Goal: Check status: Check status

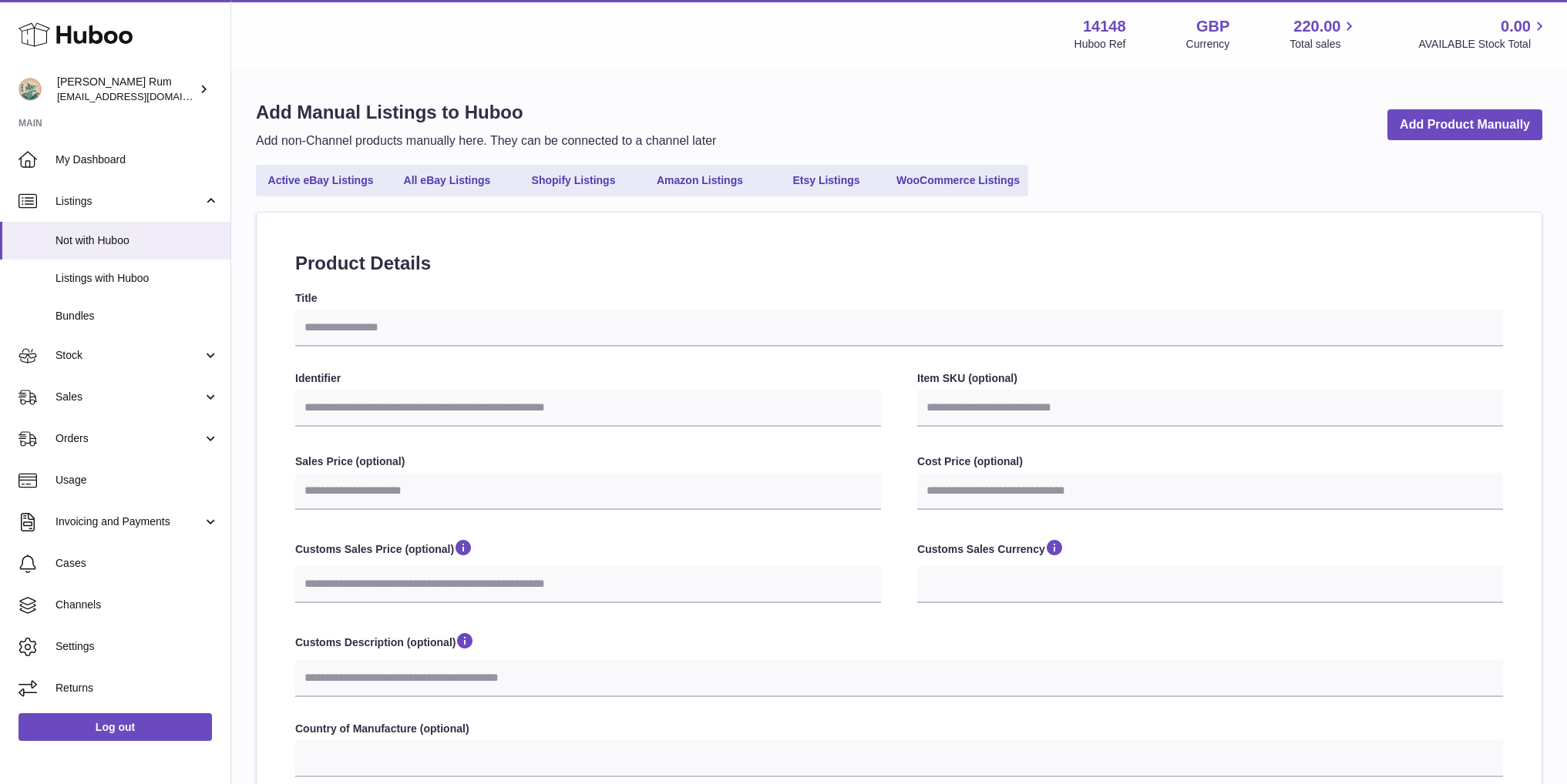
select select
click at [94, 435] on span "Orders" at bounding box center [129, 439] width 147 height 15
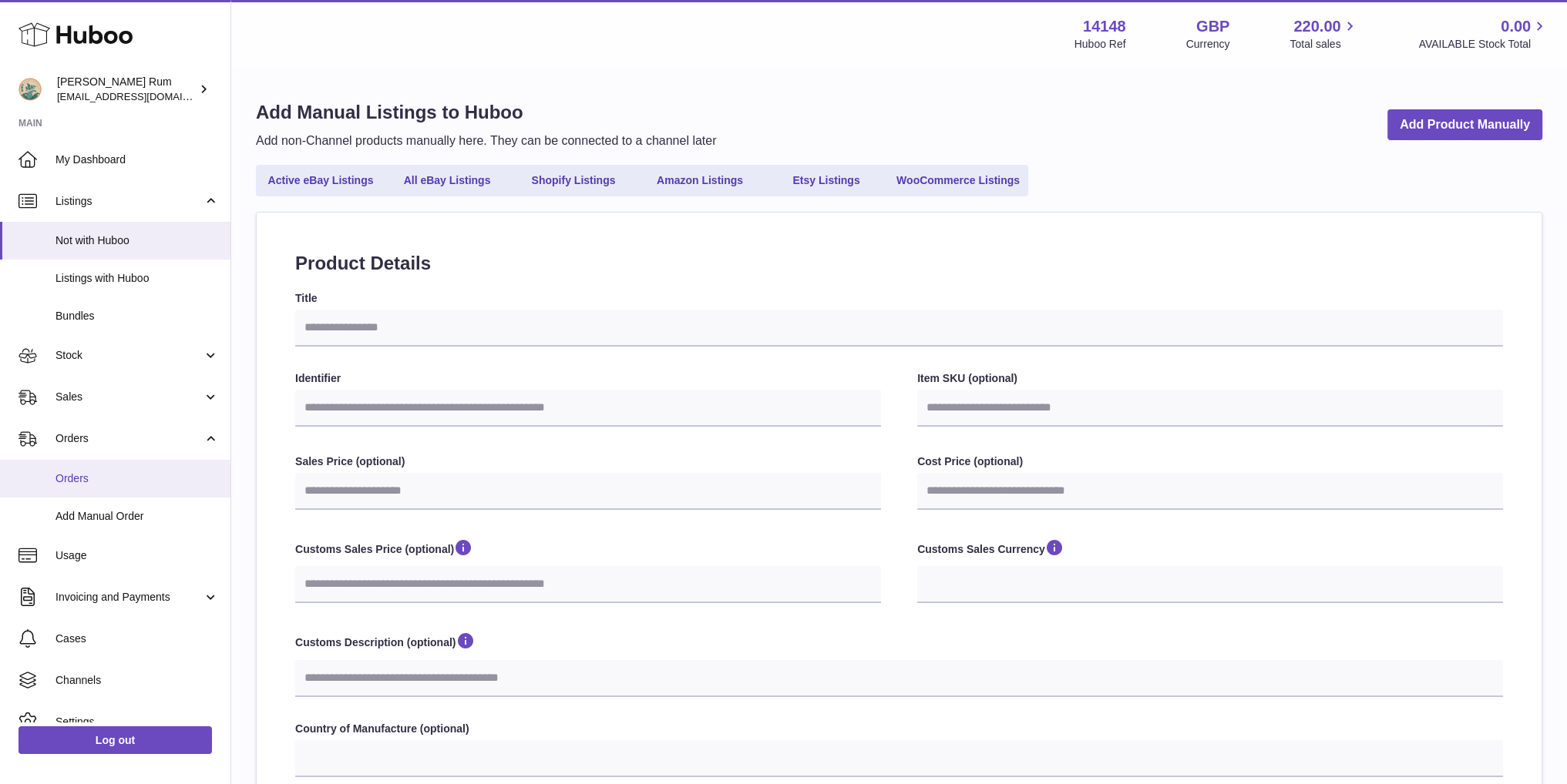
click at [99, 487] on link "Orders" at bounding box center [115, 478] width 230 height 38
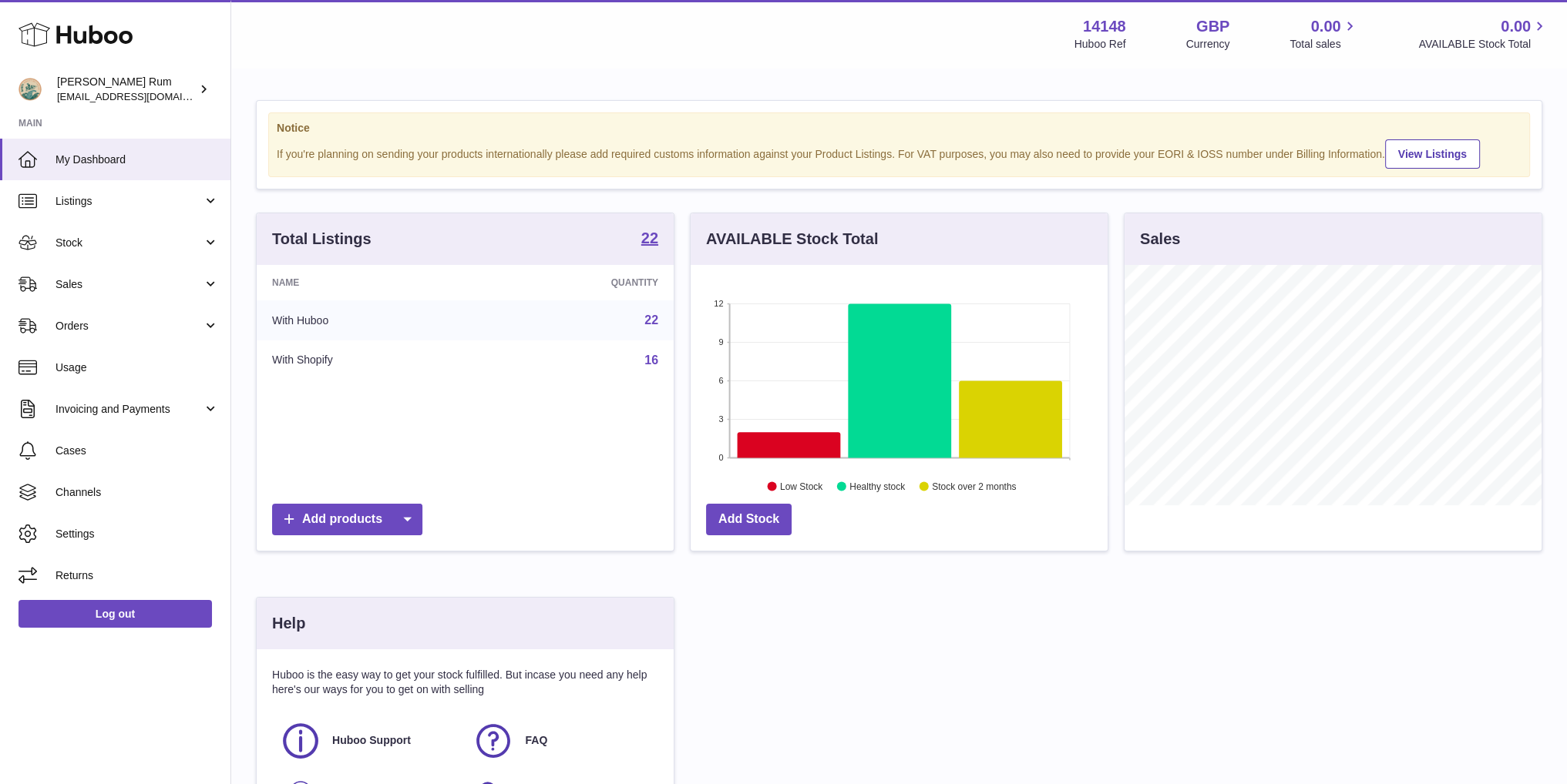
scroll to position [240, 416]
click at [85, 319] on span "Orders" at bounding box center [129, 326] width 147 height 15
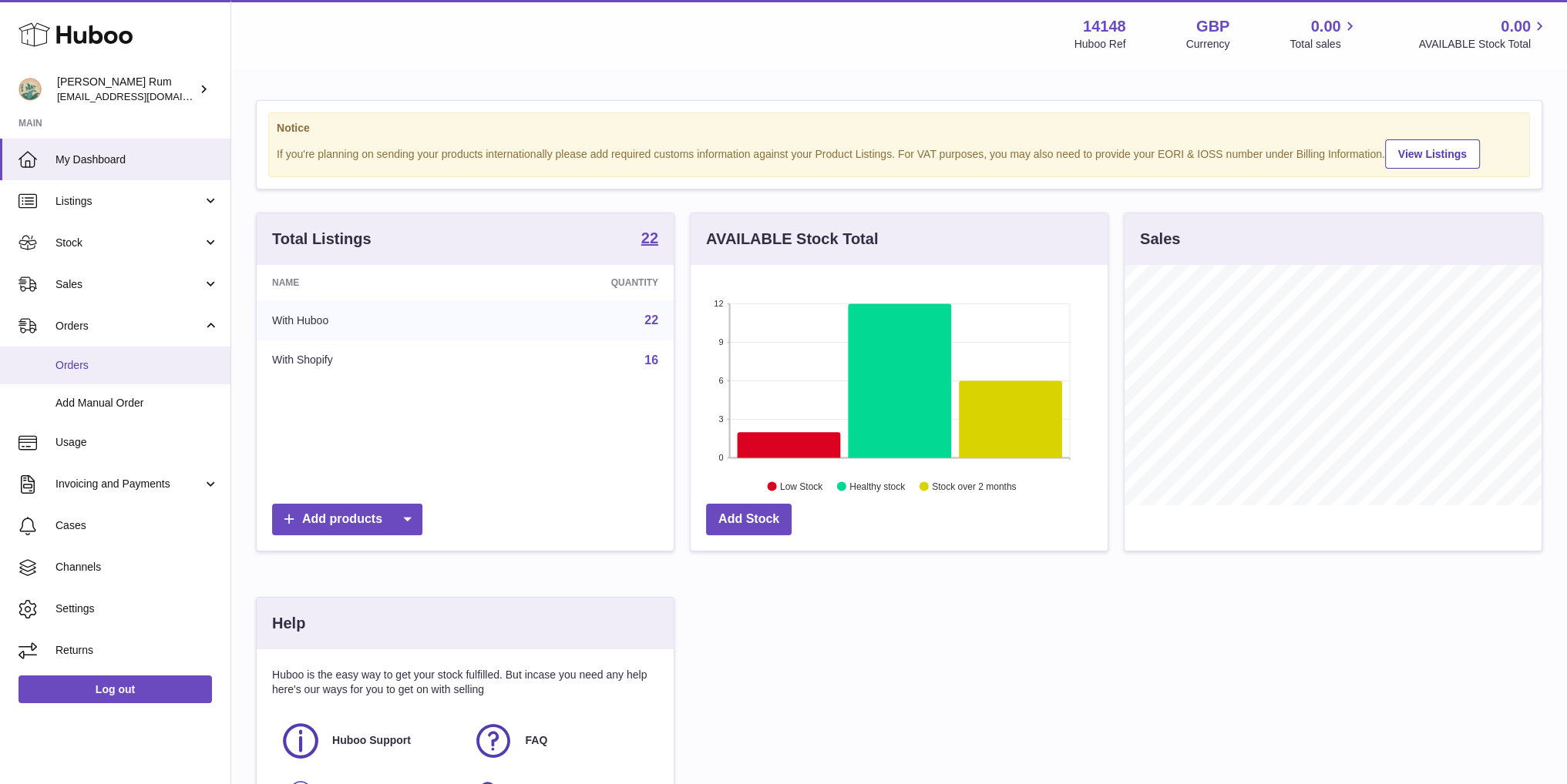
click at [109, 371] on span "Orders" at bounding box center [137, 366] width 163 height 15
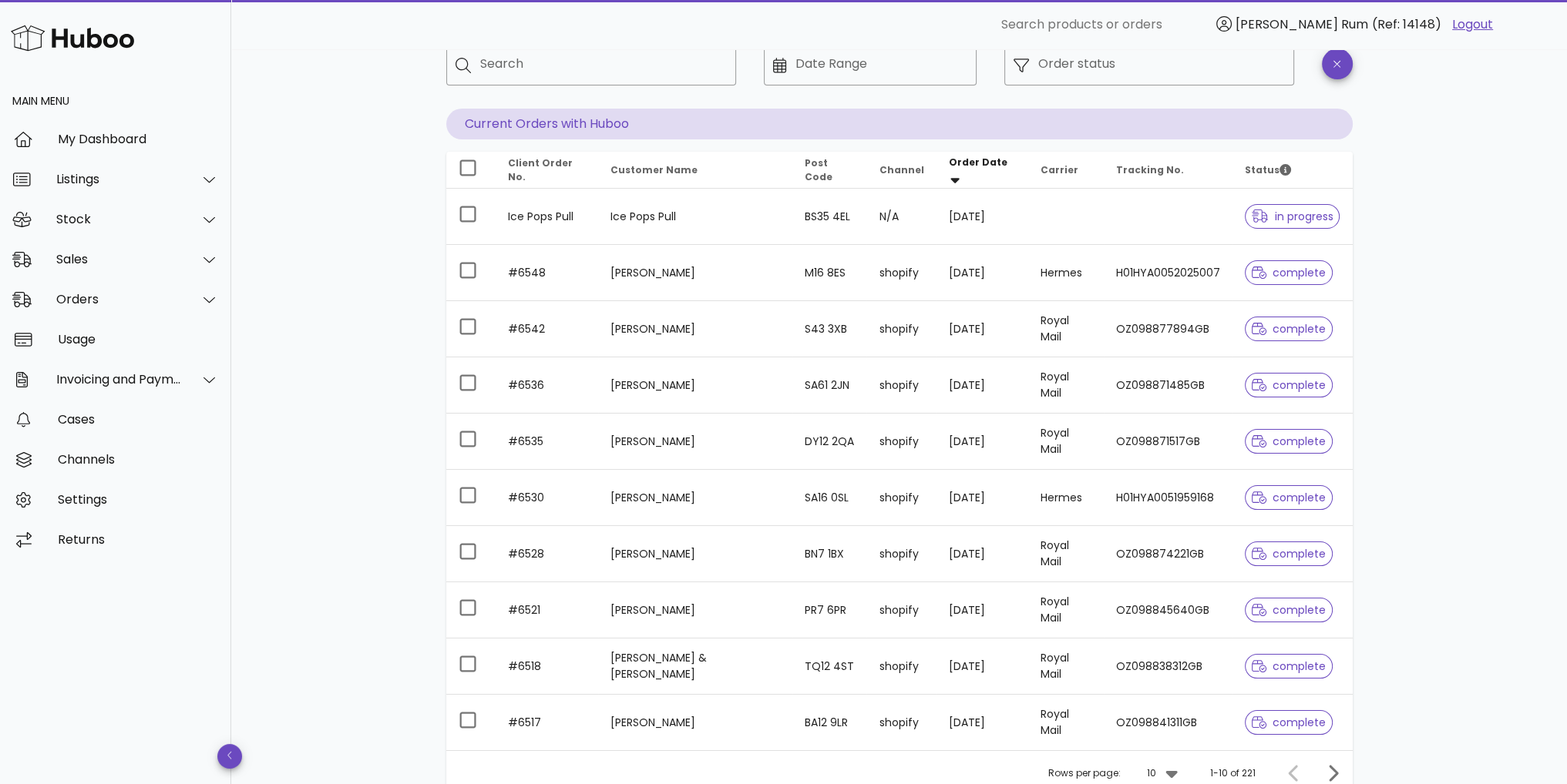
scroll to position [228, 0]
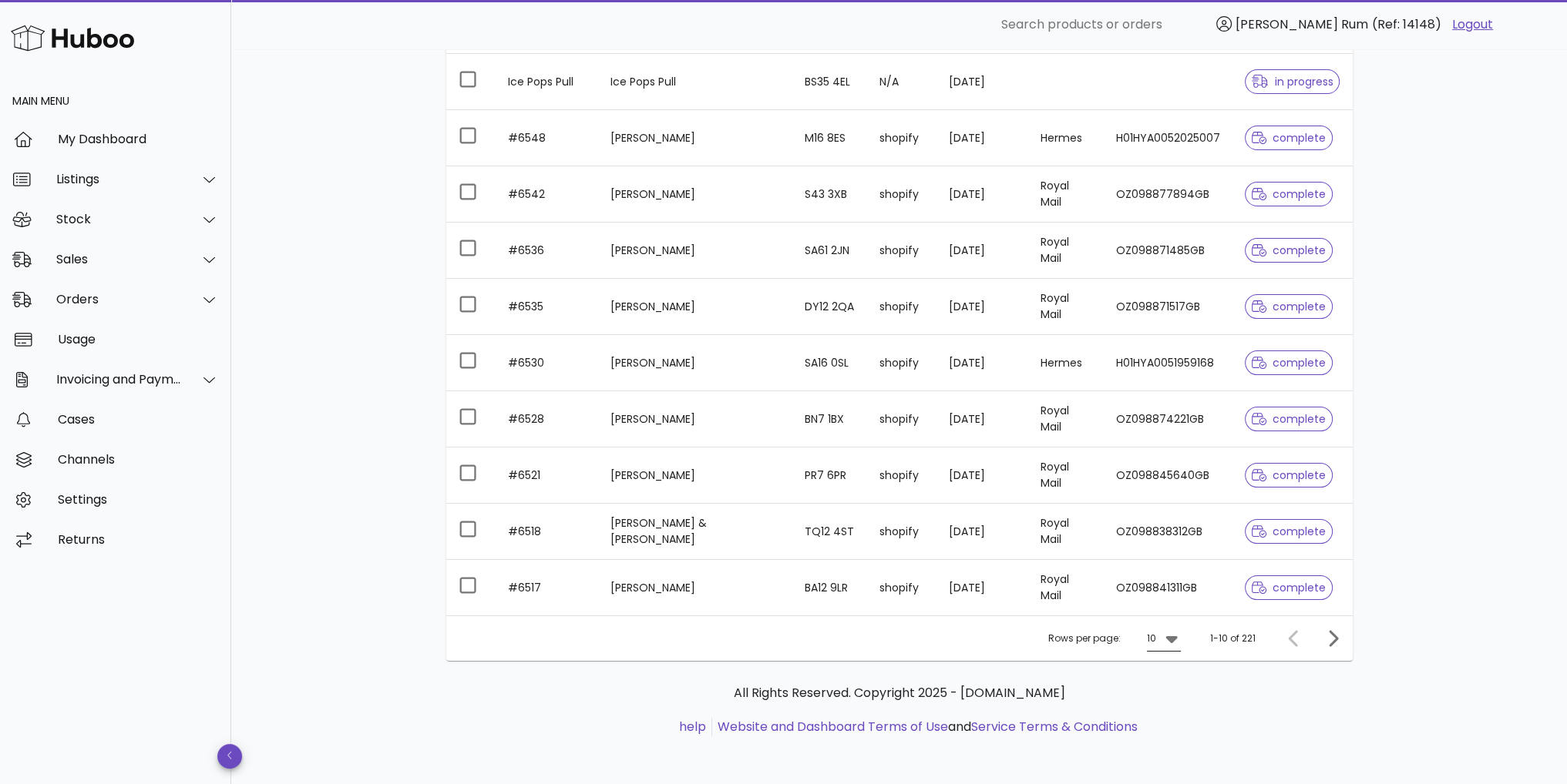
click at [1175, 637] on icon at bounding box center [1170, 640] width 11 height 7
click at [1170, 725] on div "50" at bounding box center [1168, 722] width 15 height 15
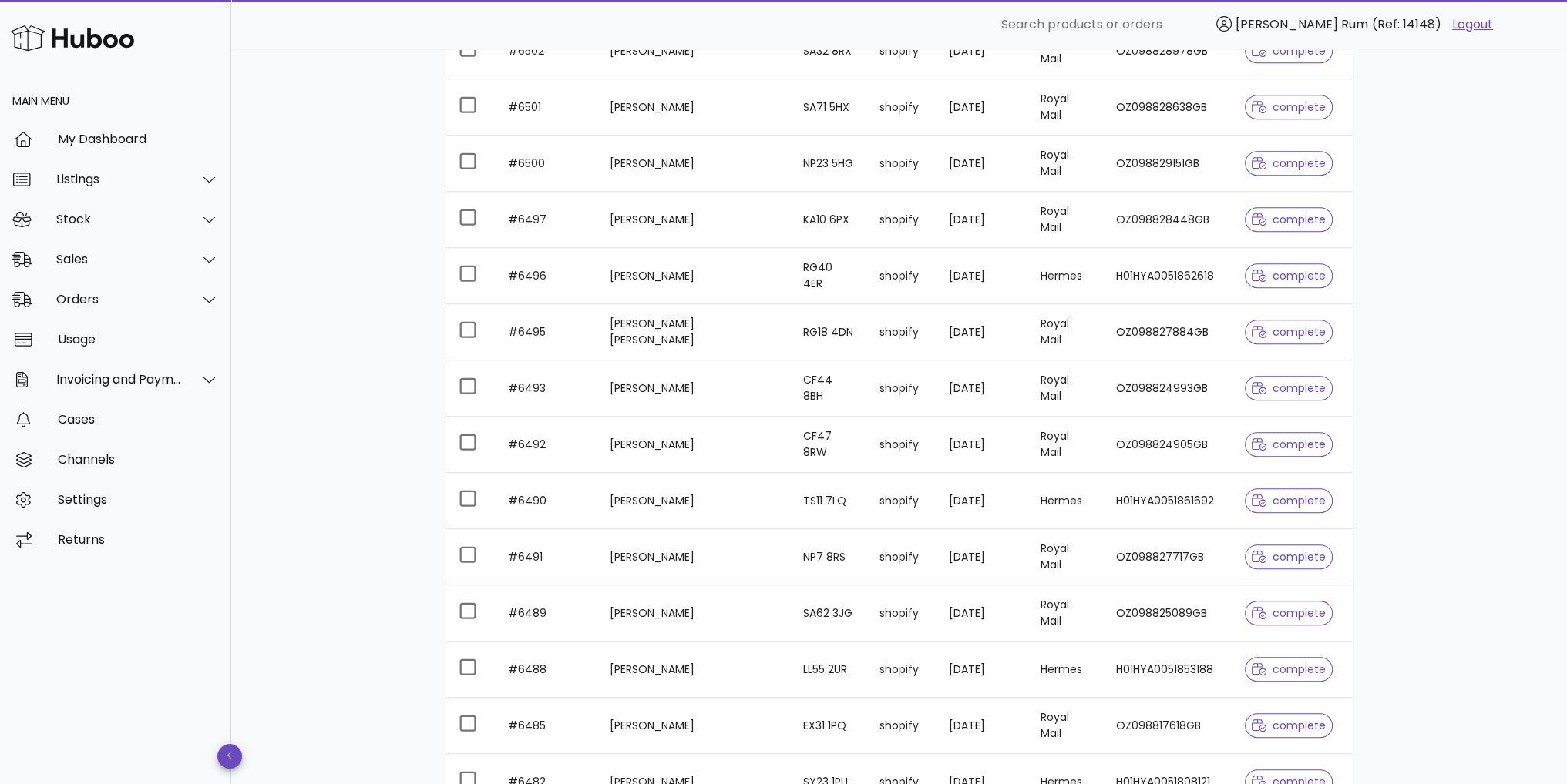
scroll to position [921, 0]
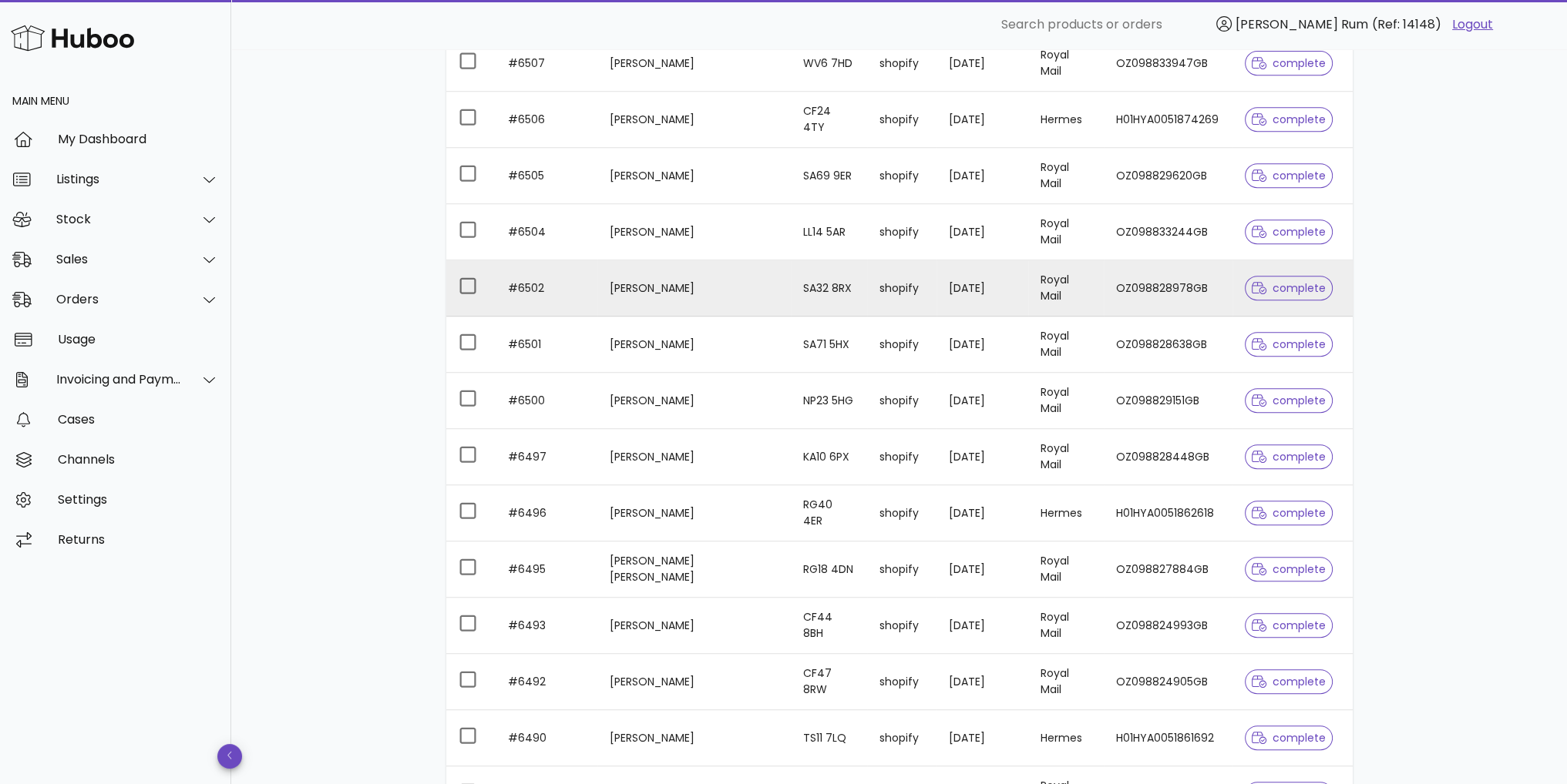
click at [553, 280] on td "#6502" at bounding box center [546, 289] width 102 height 56
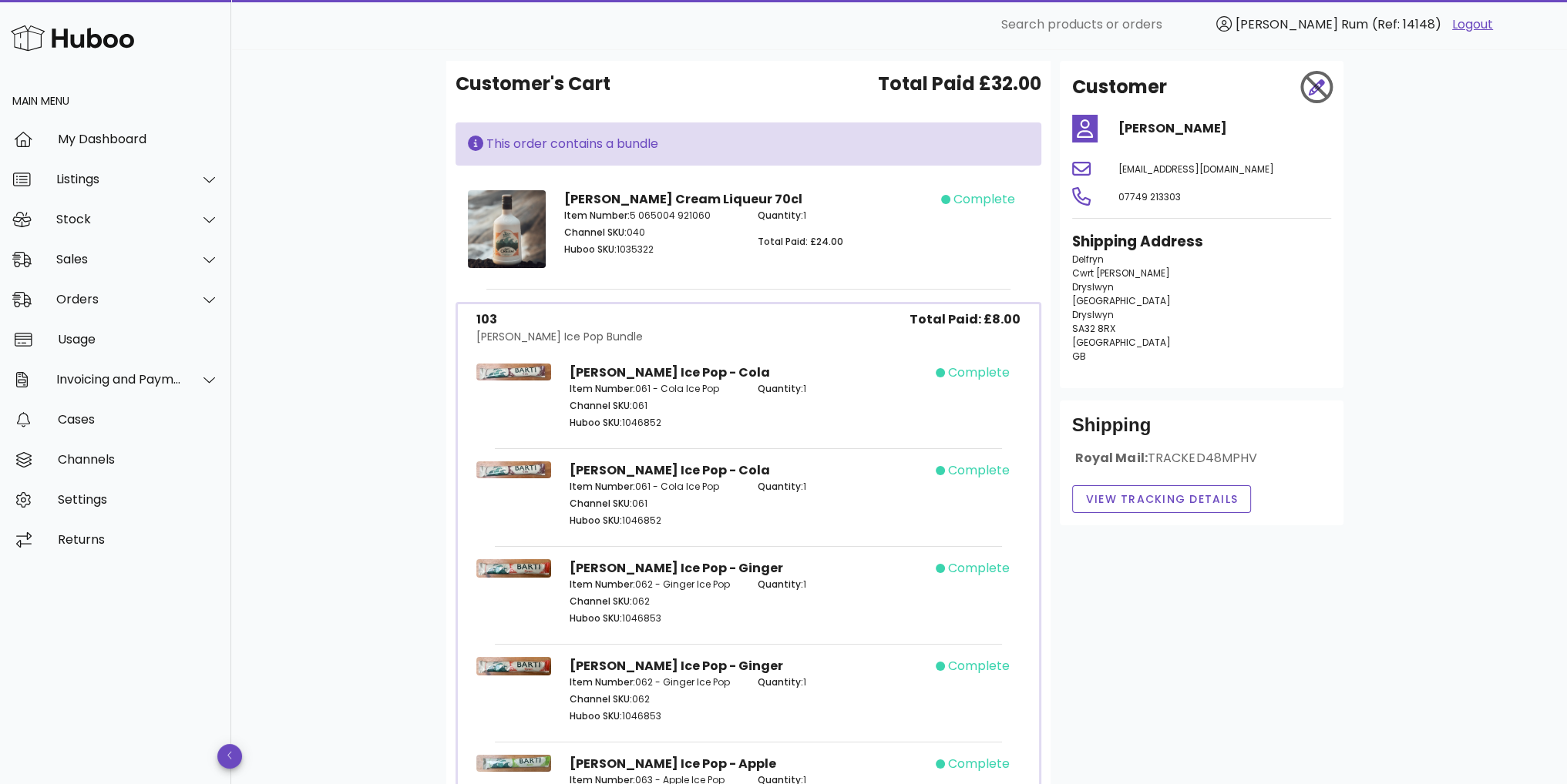
scroll to position [46, 0]
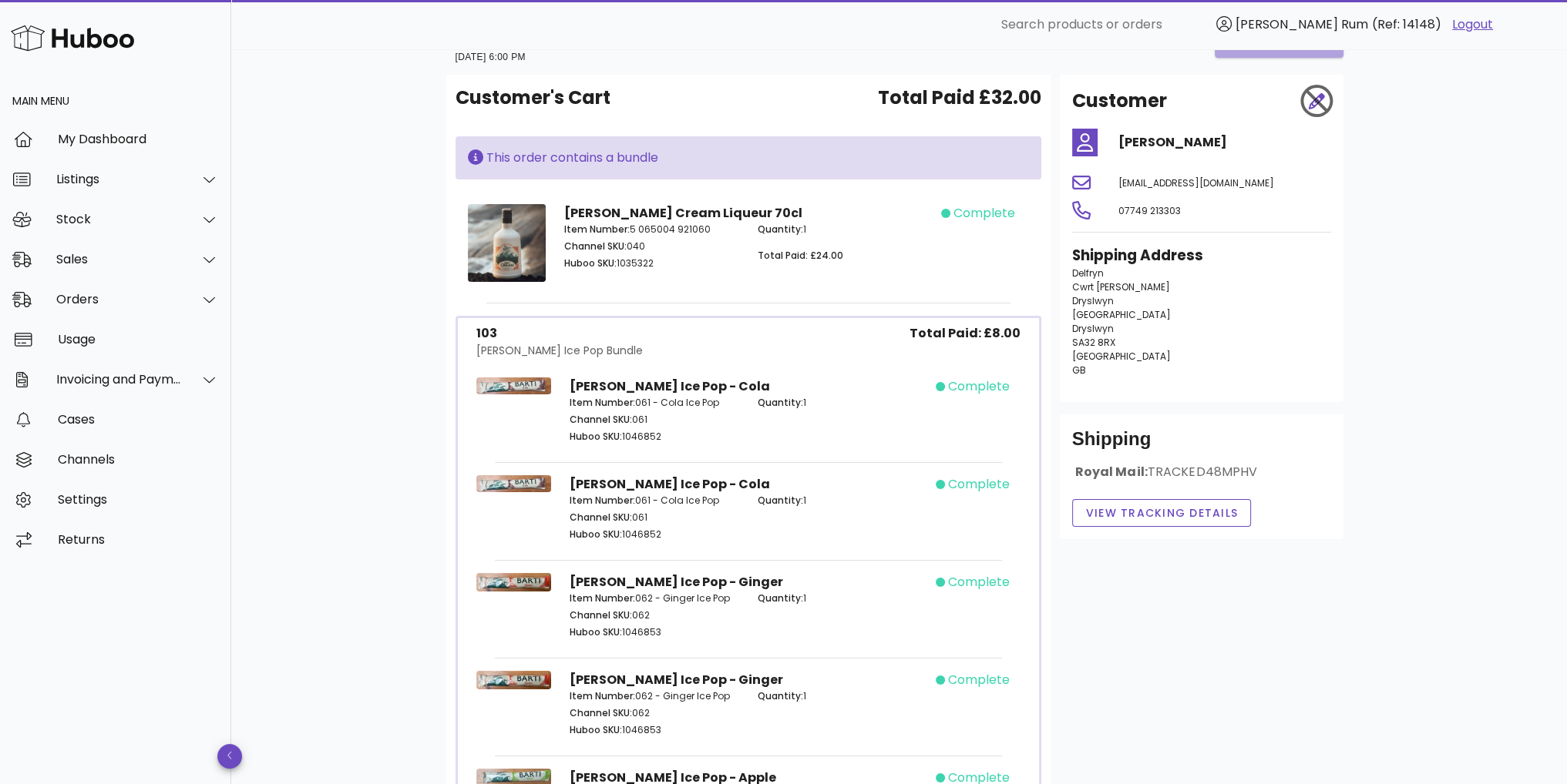
click at [1433, 285] on div "B2C Order # #6502 03 September 2025 at 6:00 PM order actions Customer's Cart To…" at bounding box center [899, 549] width 1336 height 1091
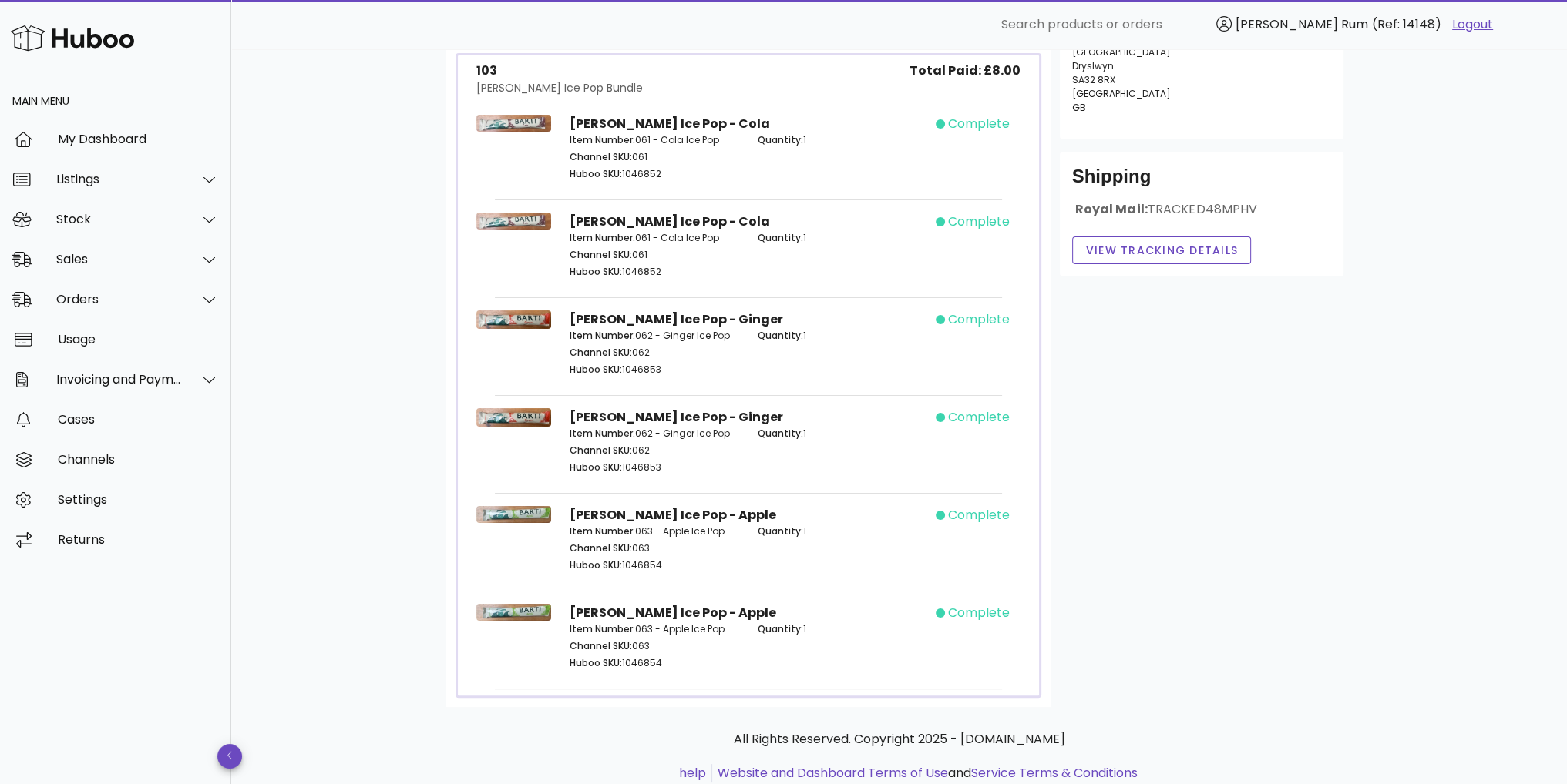
scroll to position [353, 0]
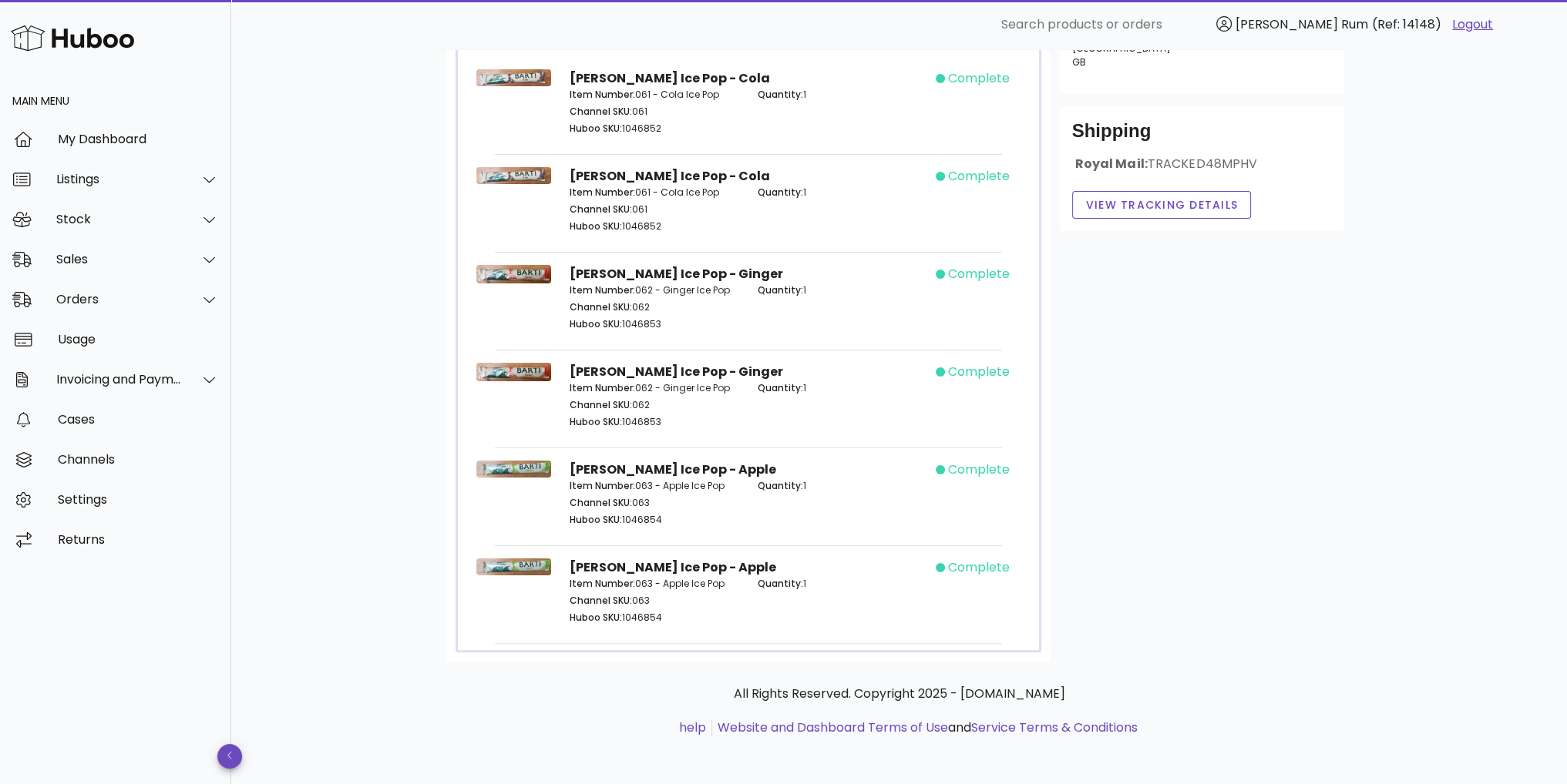
click at [1433, 285] on div "B2C Order # #6502 03 September 2025 at 6:00 PM order actions Customer's Cart To…" at bounding box center [899, 241] width 1336 height 1091
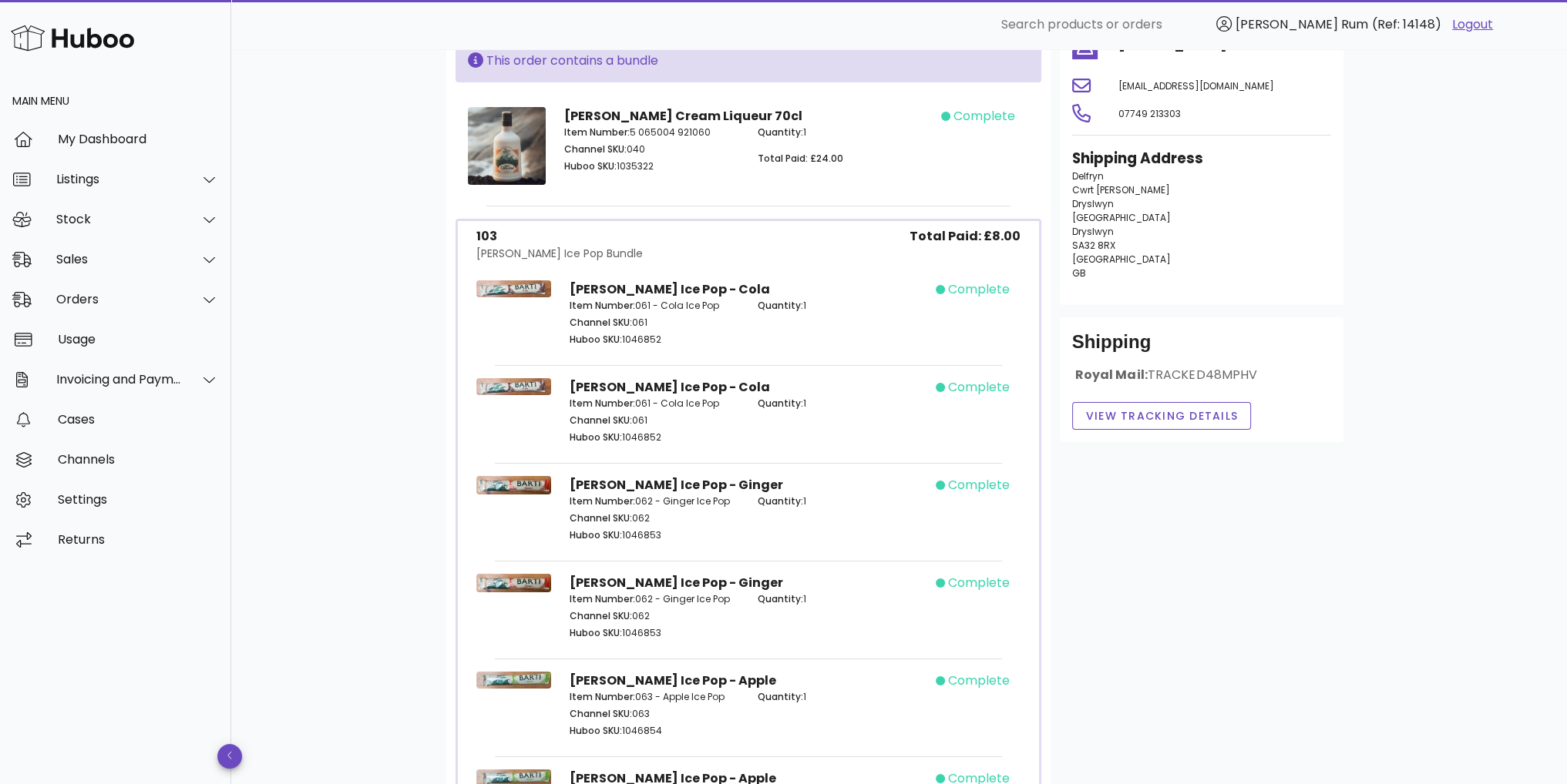
scroll to position [0, 0]
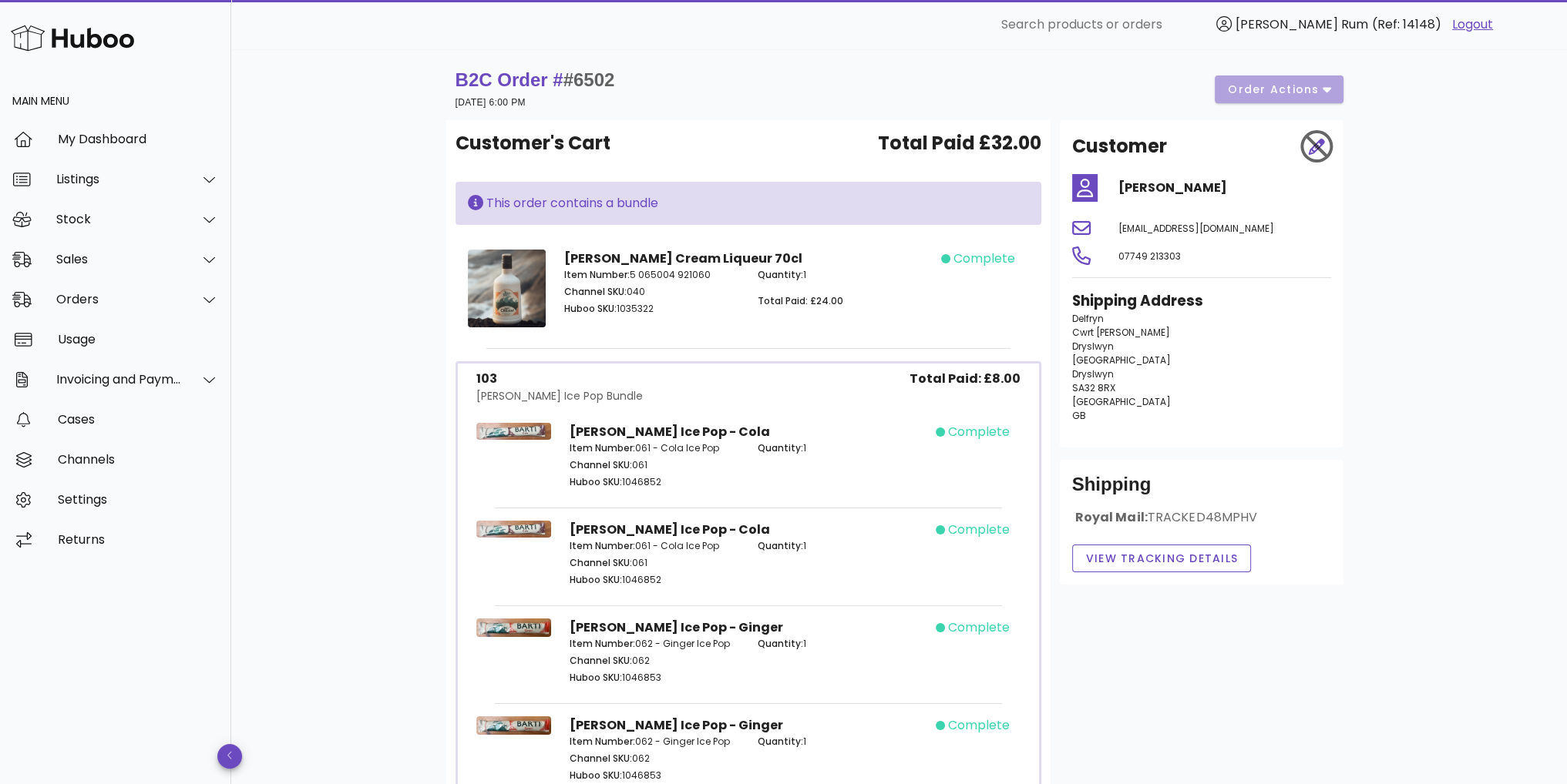
click at [1433, 280] on div "B2C Order # #6502 03 September 2025 at 6:00 PM order actions Customer's Cart To…" at bounding box center [899, 595] width 1336 height 1091
click at [1408, 322] on div "B2C Order # #6502 03 September 2025 at 6:00 PM order actions Customer's Cart To…" at bounding box center [899, 595] width 1336 height 1091
drag, startPoint x: 1258, startPoint y: 514, endPoint x: 1149, endPoint y: 505, distance: 109.4
click at [1149, 505] on div "Shipping Royal Mail: TRACKED48MPHV View Tracking details" at bounding box center [1201, 522] width 284 height 125
click at [1158, 568] on button "View Tracking details" at bounding box center [1162, 558] width 180 height 27
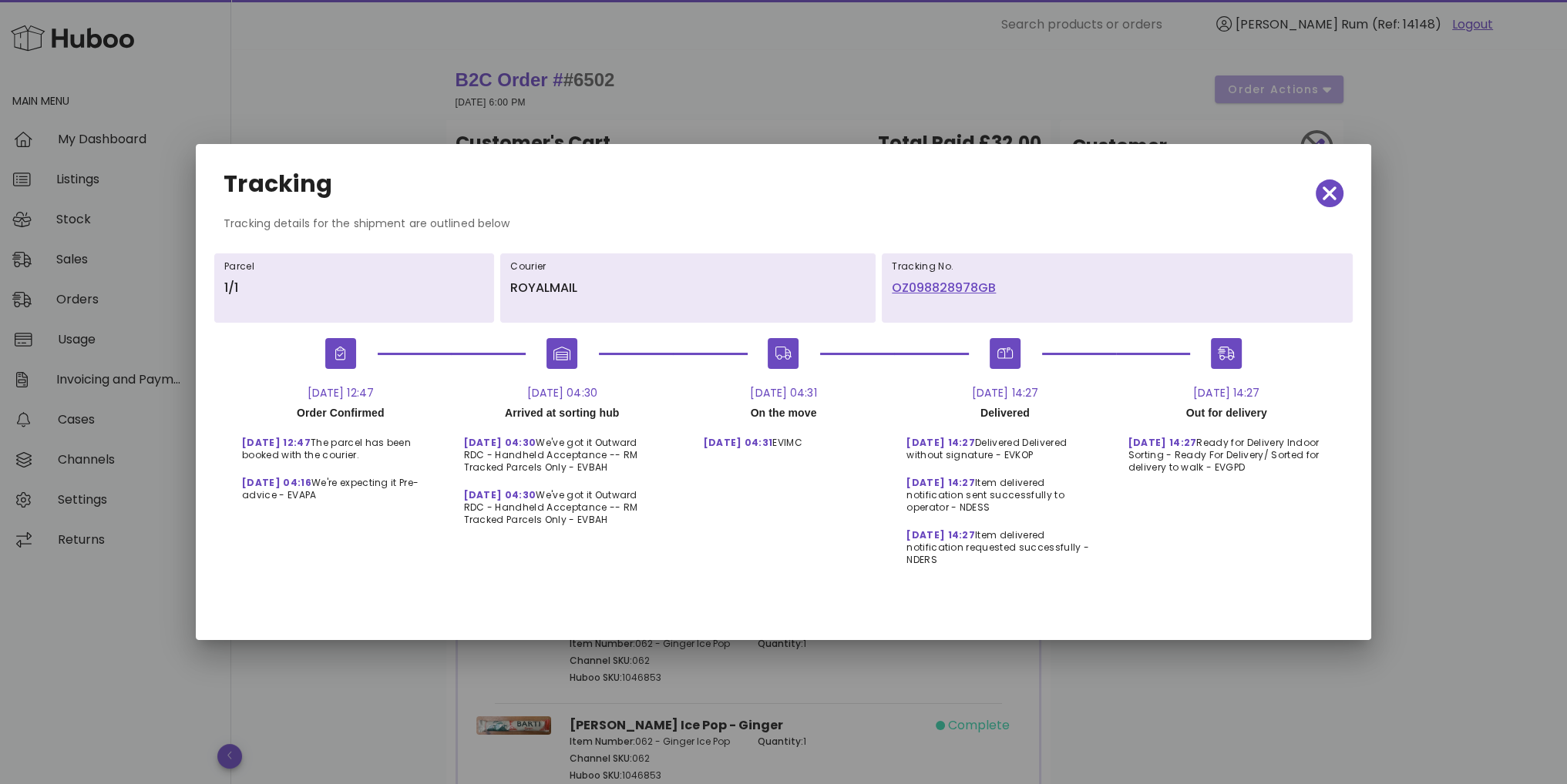
click at [956, 298] on link "OZ098828978GB" at bounding box center [1118, 288] width 451 height 18
click at [1327, 200] on icon "button" at bounding box center [1330, 193] width 14 height 21
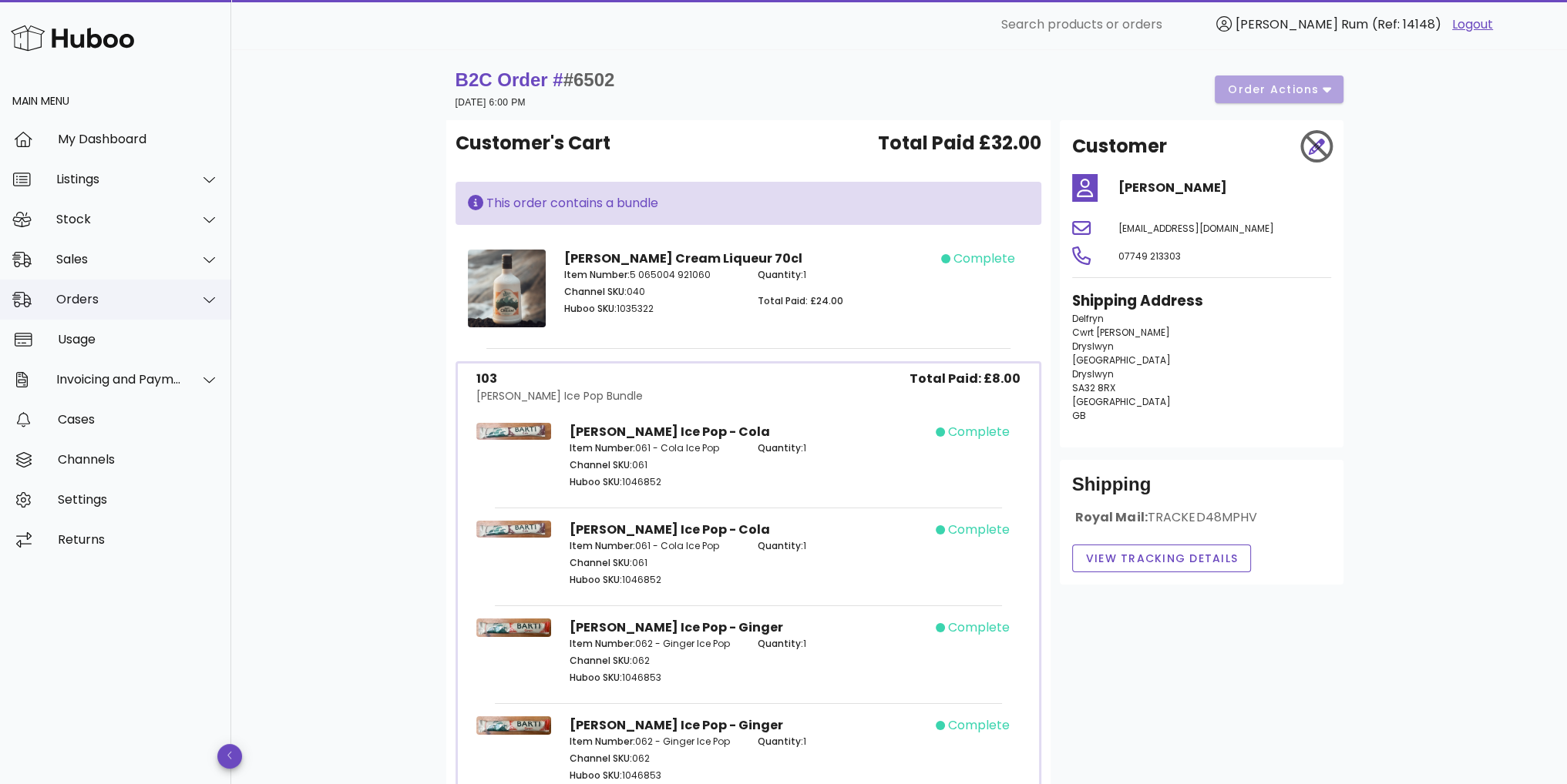
click at [101, 293] on div "Orders" at bounding box center [119, 299] width 126 height 15
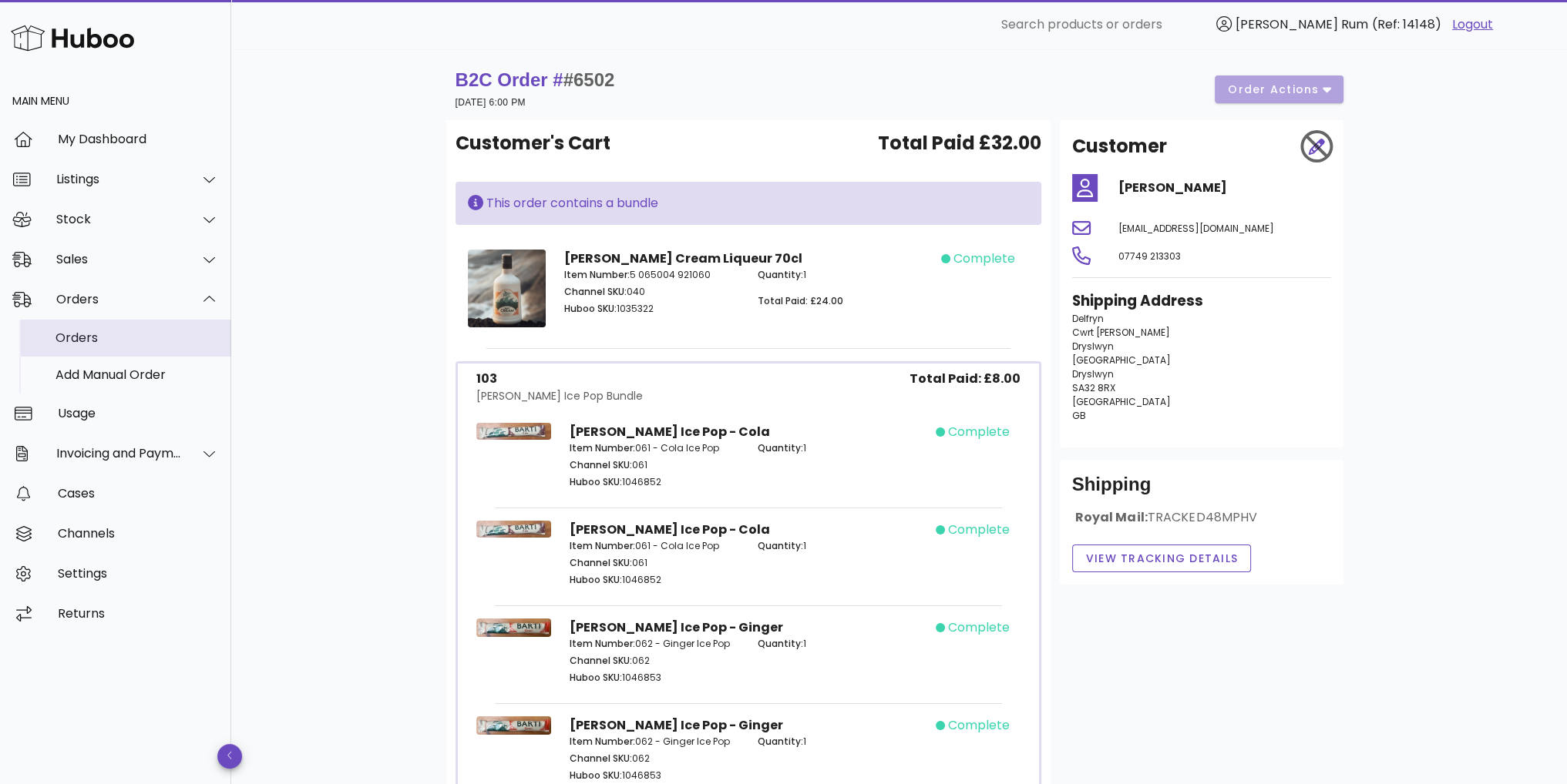
click at [98, 346] on div "Orders" at bounding box center [137, 338] width 163 height 33
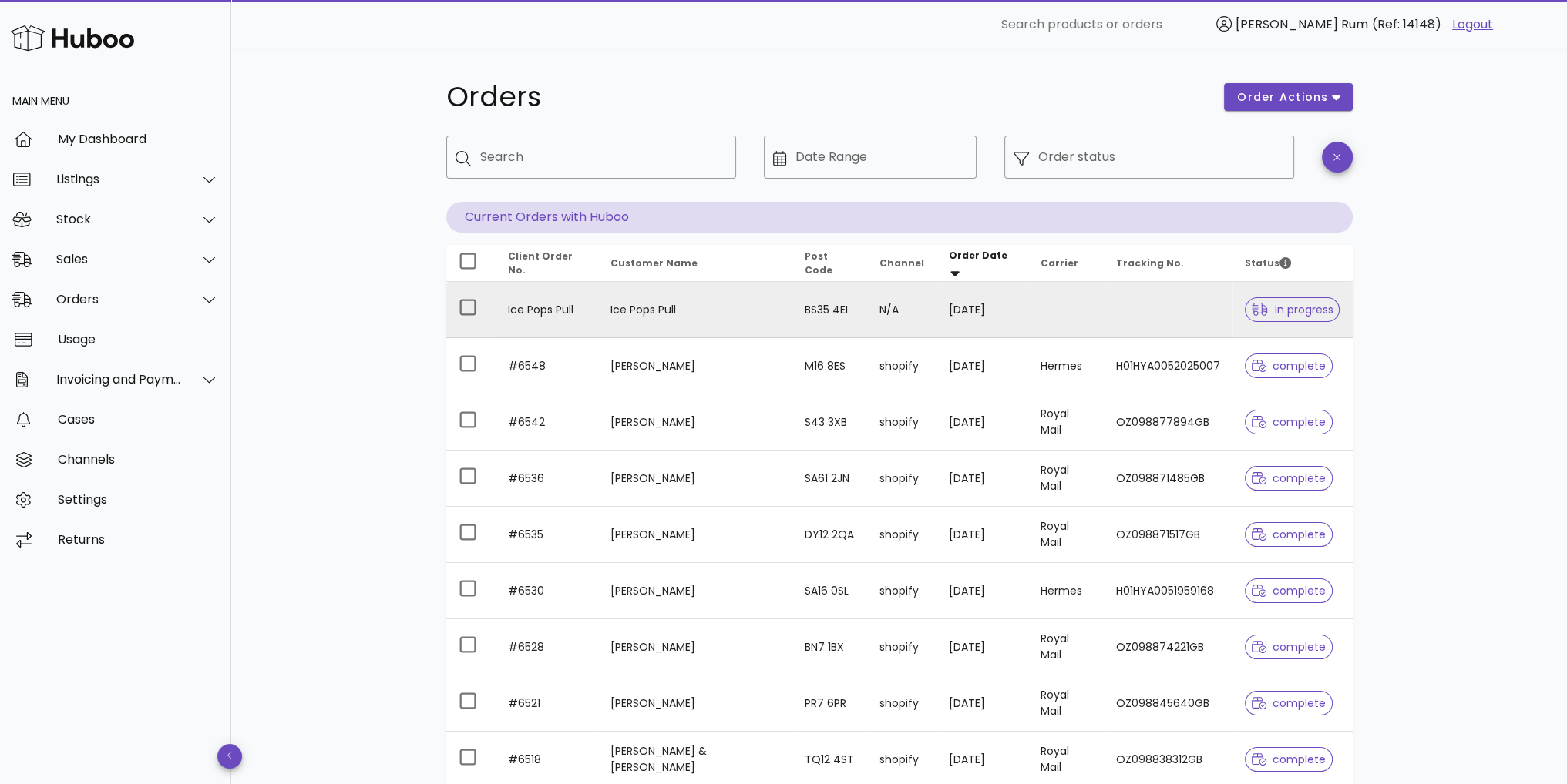
click at [660, 304] on td "Ice Pops Pull" at bounding box center [695, 310] width 194 height 56
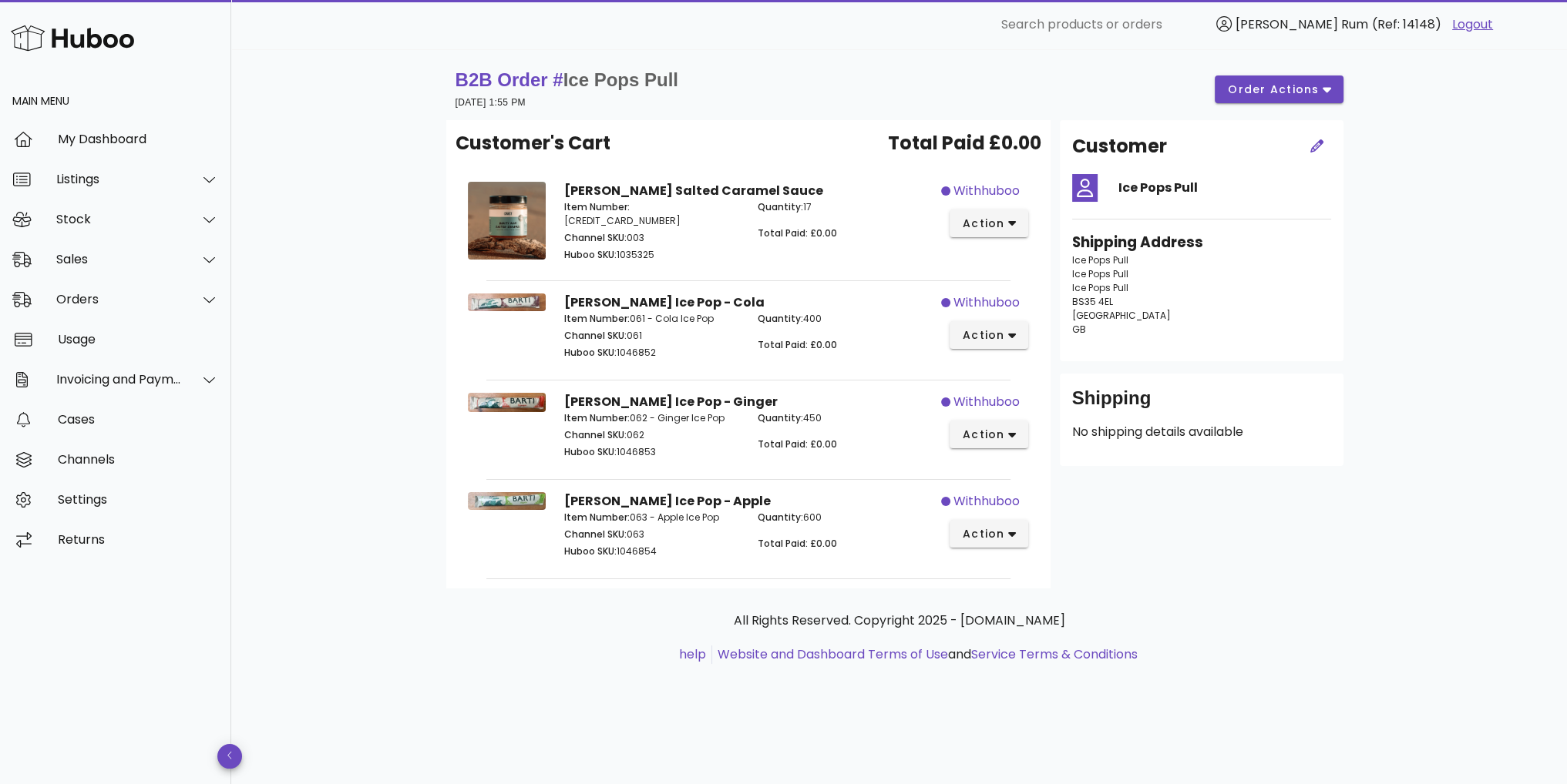
click at [1492, 300] on div "B2B Order # Ice Pops Pull 10 September 2025 at 1:55 PM order actions Customer's…" at bounding box center [899, 417] width 1336 height 735
click at [1400, 367] on div "B2B Order # Ice Pops Pull 10 September 2025 at 1:55 PM order actions Customer's…" at bounding box center [899, 417] width 1336 height 735
click at [1400, 157] on div "B2B Order # Ice Pops Pull 10 September 2025 at 1:55 PM order actions Customer's…" at bounding box center [899, 417] width 1336 height 735
click at [92, 292] on div "Orders" at bounding box center [119, 299] width 126 height 15
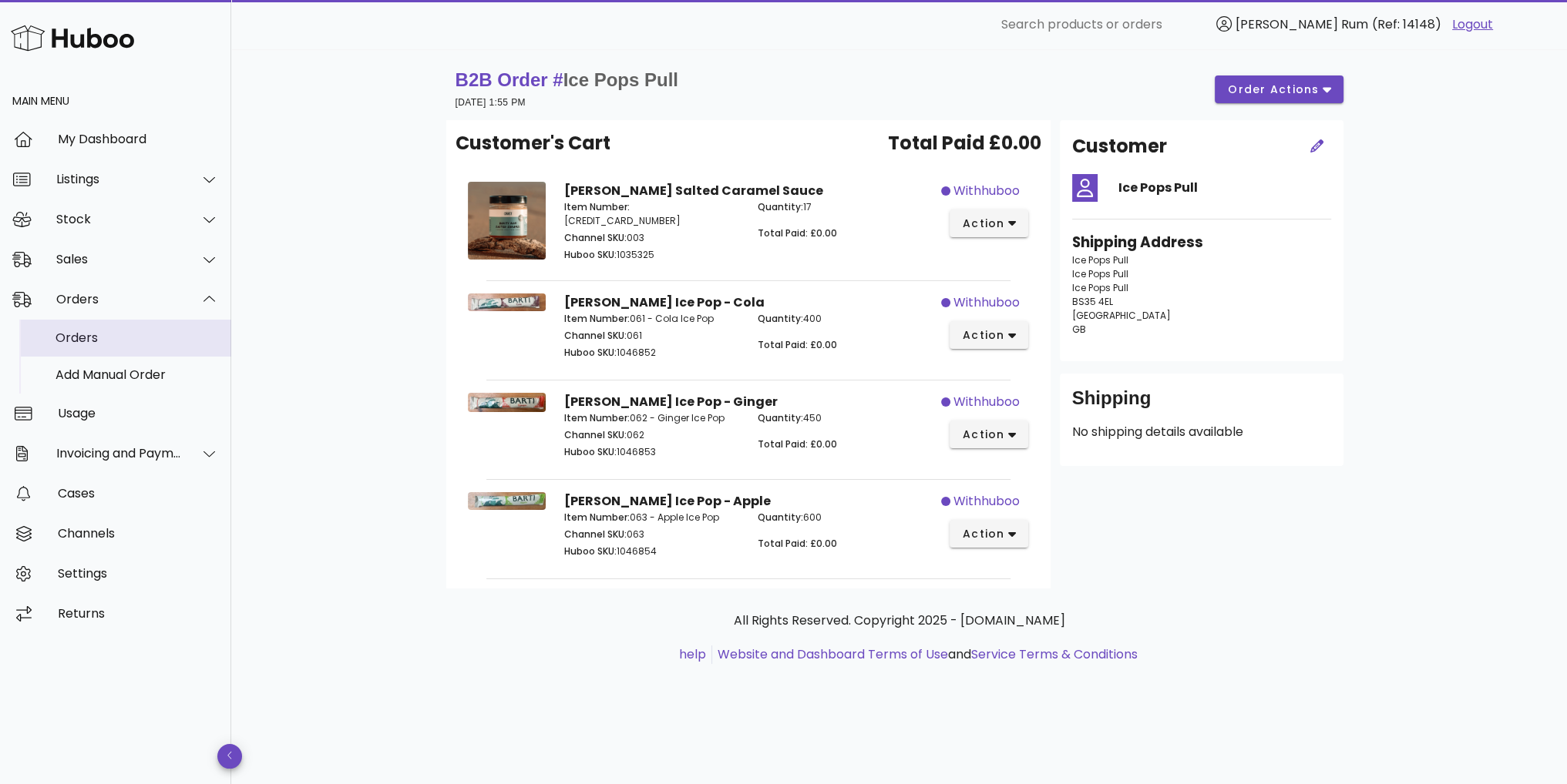
click at [93, 341] on div "Orders" at bounding box center [137, 337] width 163 height 15
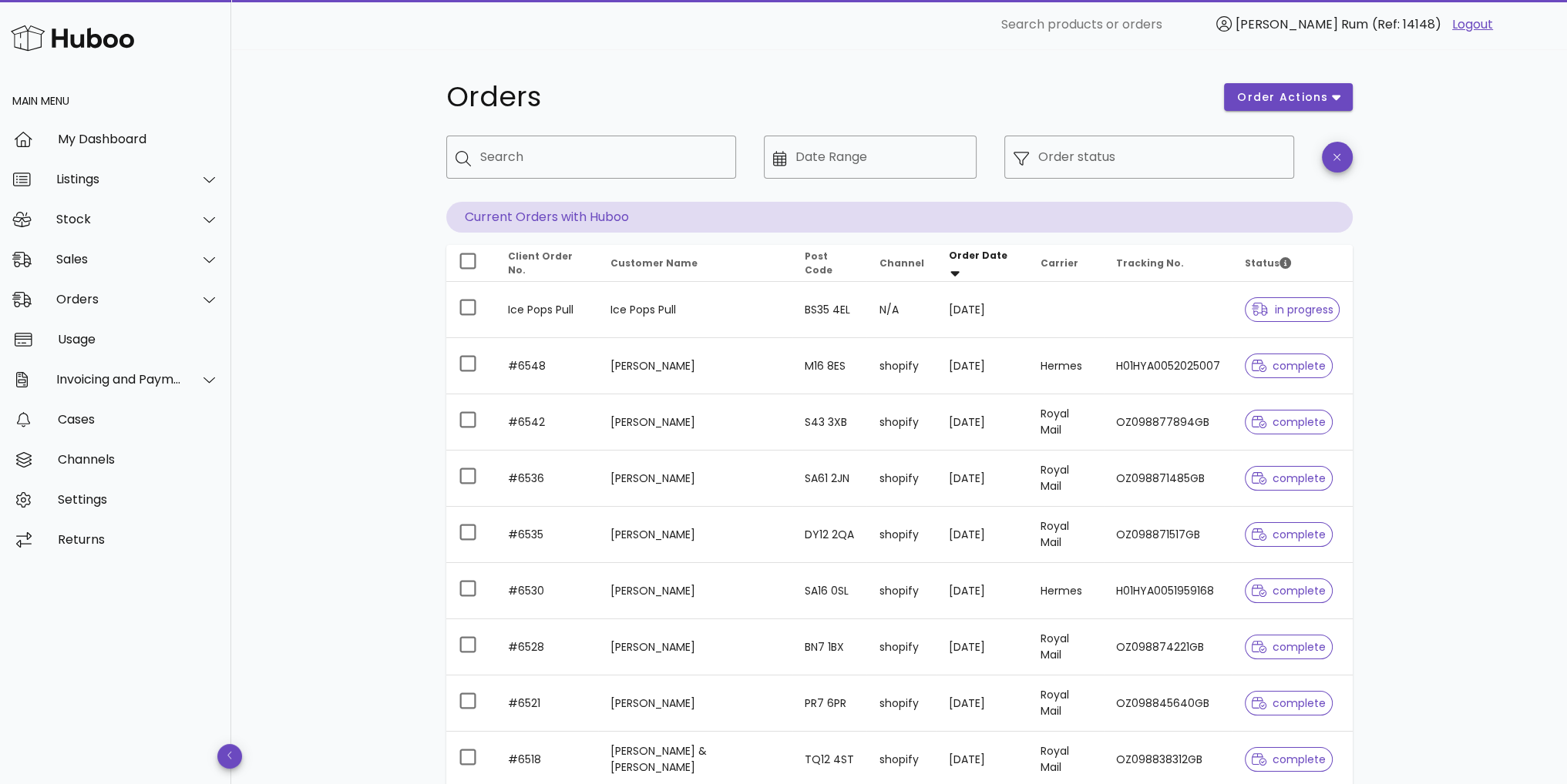
click at [1458, 230] on div "Orders order actions ​ Search ​ Date Range ​ Order status Current Orders with H…" at bounding box center [899, 531] width 1336 height 965
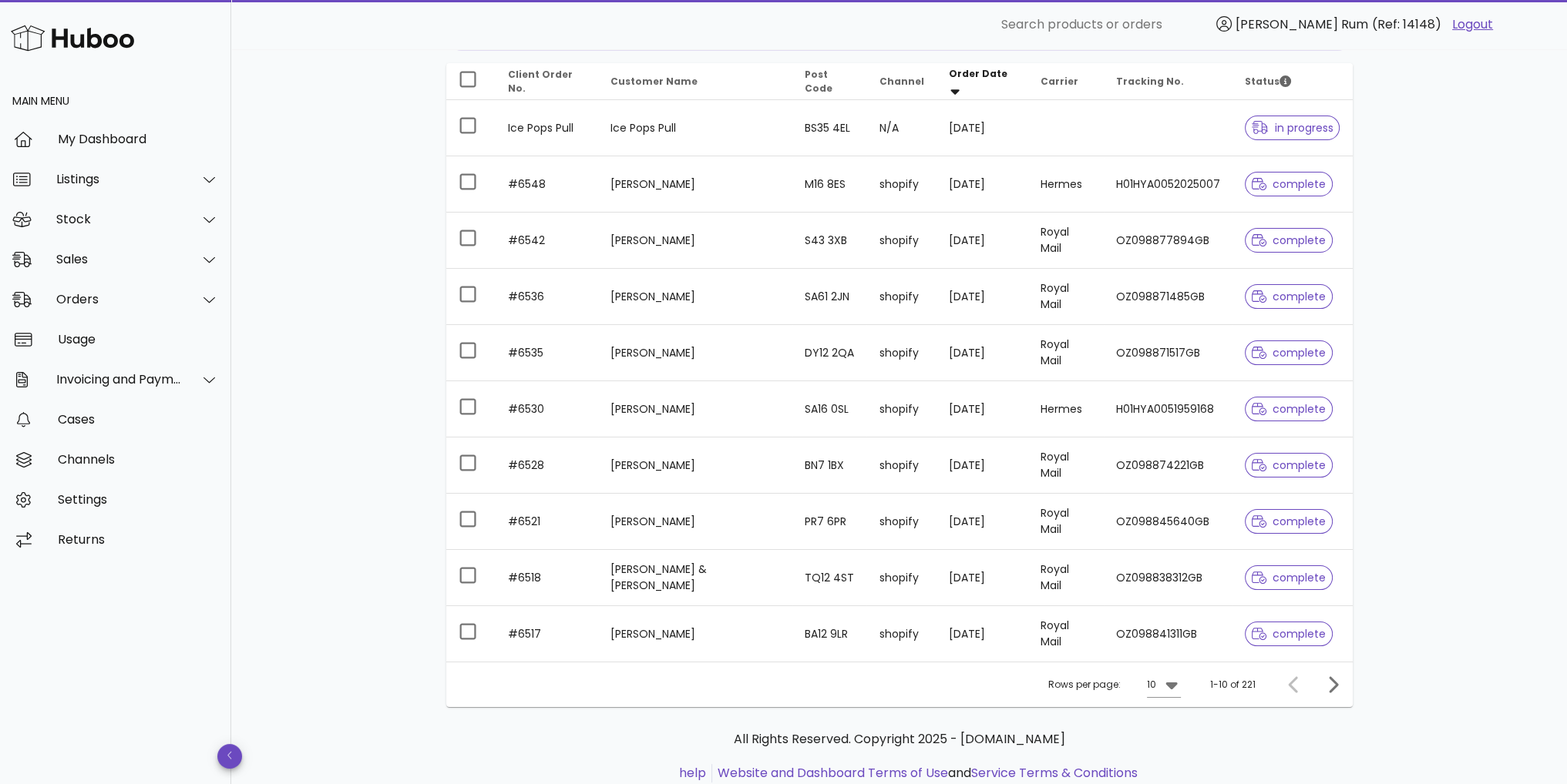
scroll to position [228, 0]
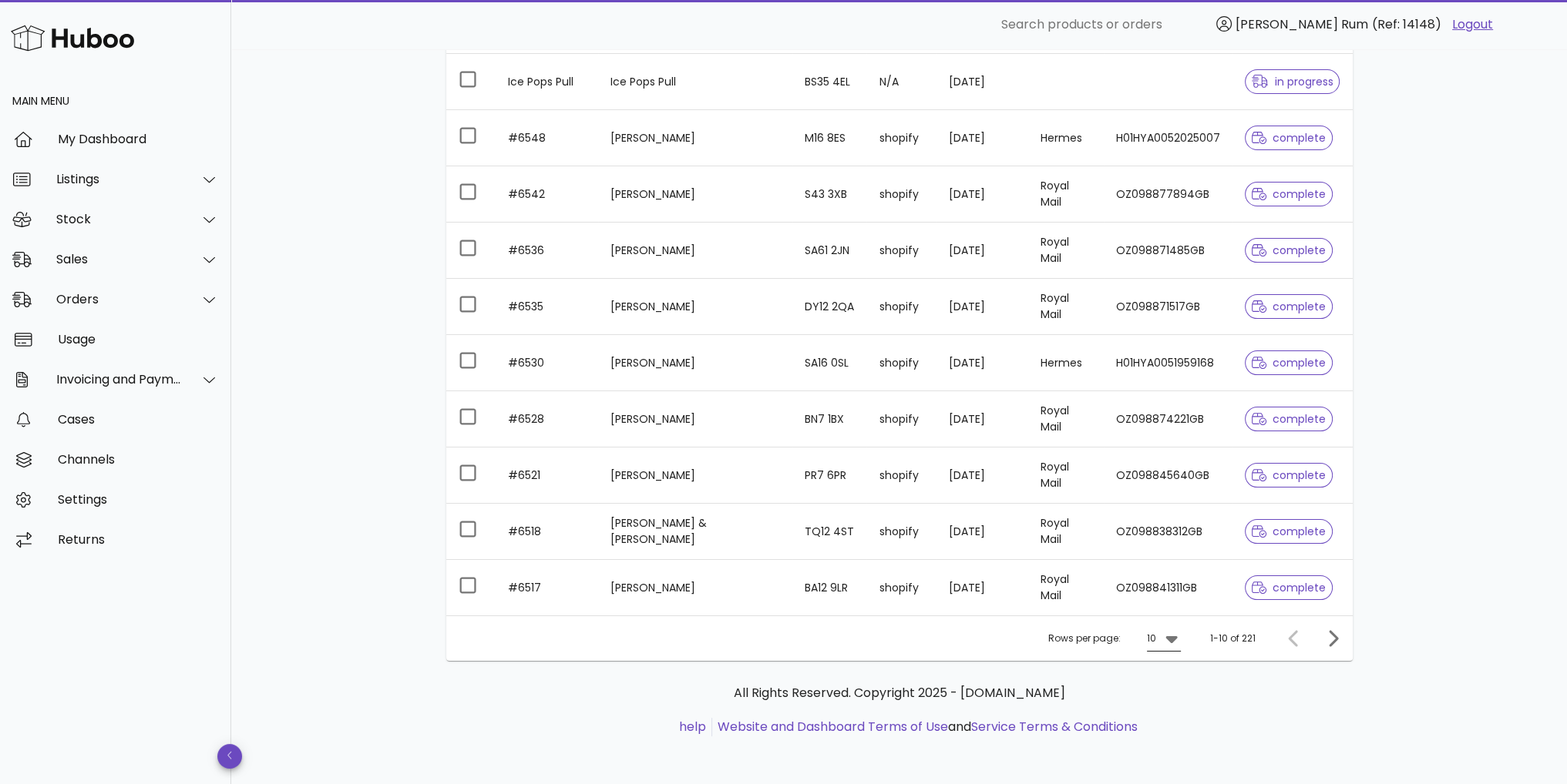
click at [1177, 636] on icon at bounding box center [1170, 640] width 11 height 7
click at [1170, 734] on div "50" at bounding box center [1168, 723] width 15 height 33
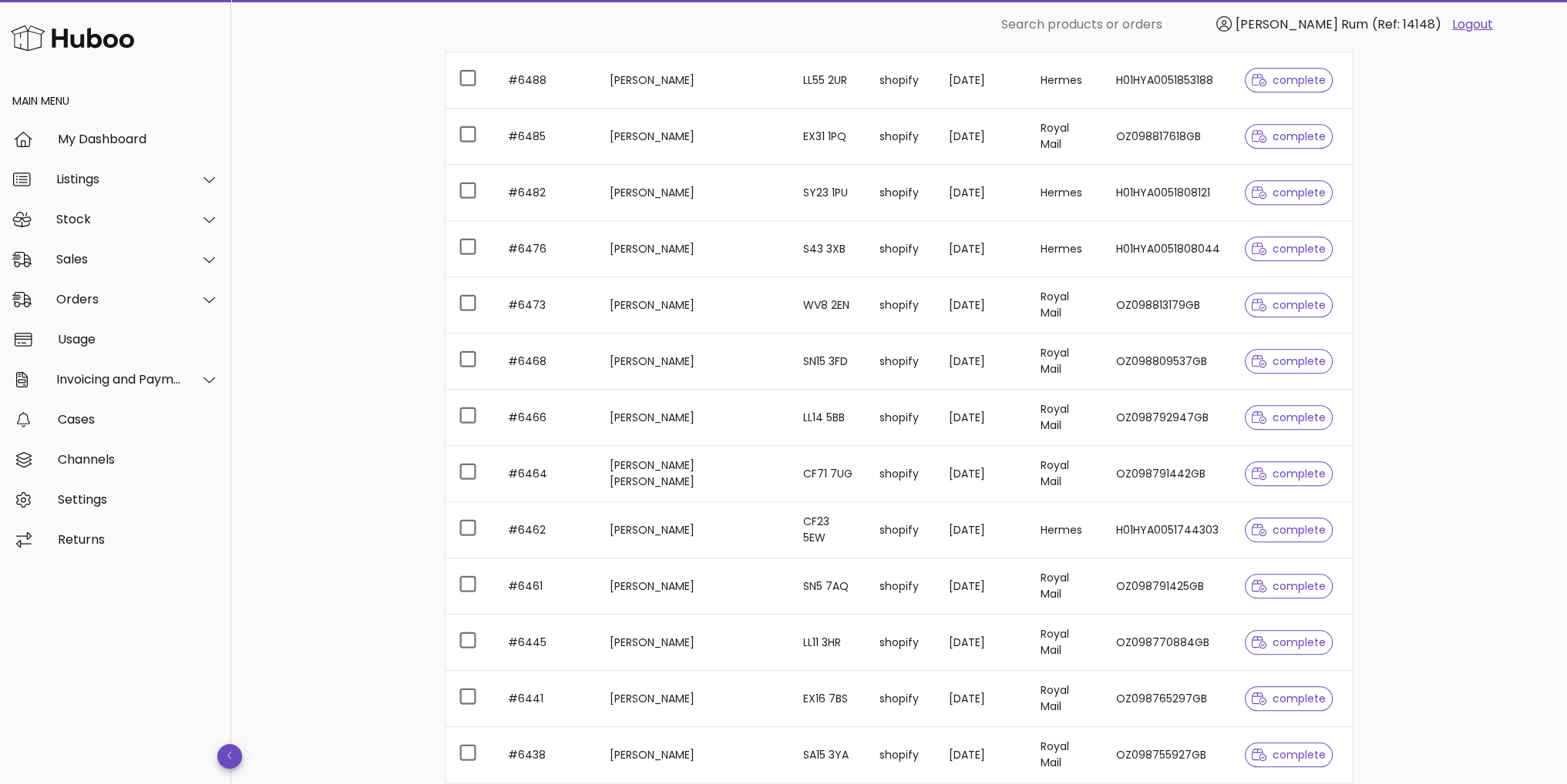
scroll to position [1771, 0]
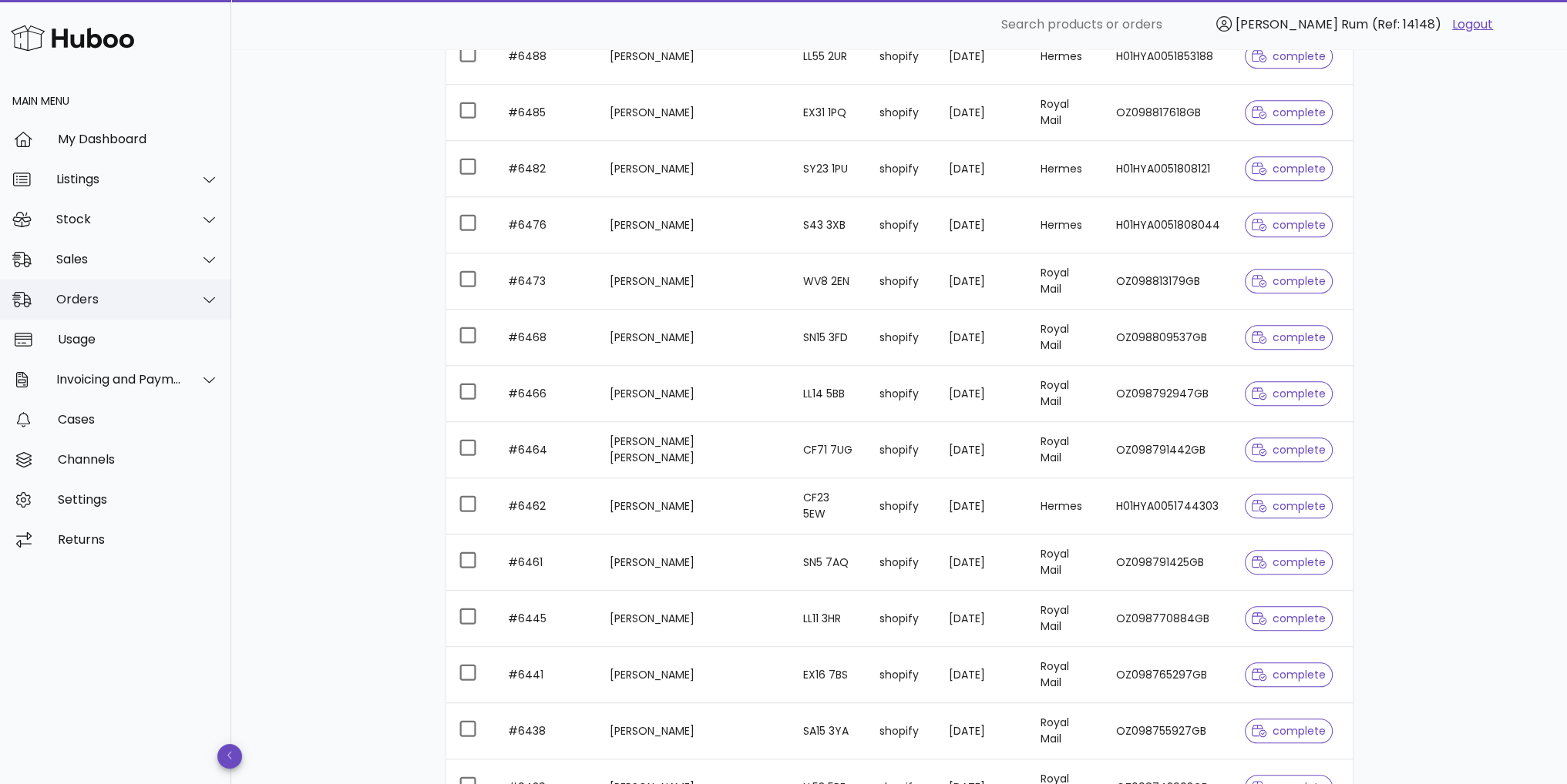
click at [152, 300] on div "Orders" at bounding box center [119, 299] width 126 height 15
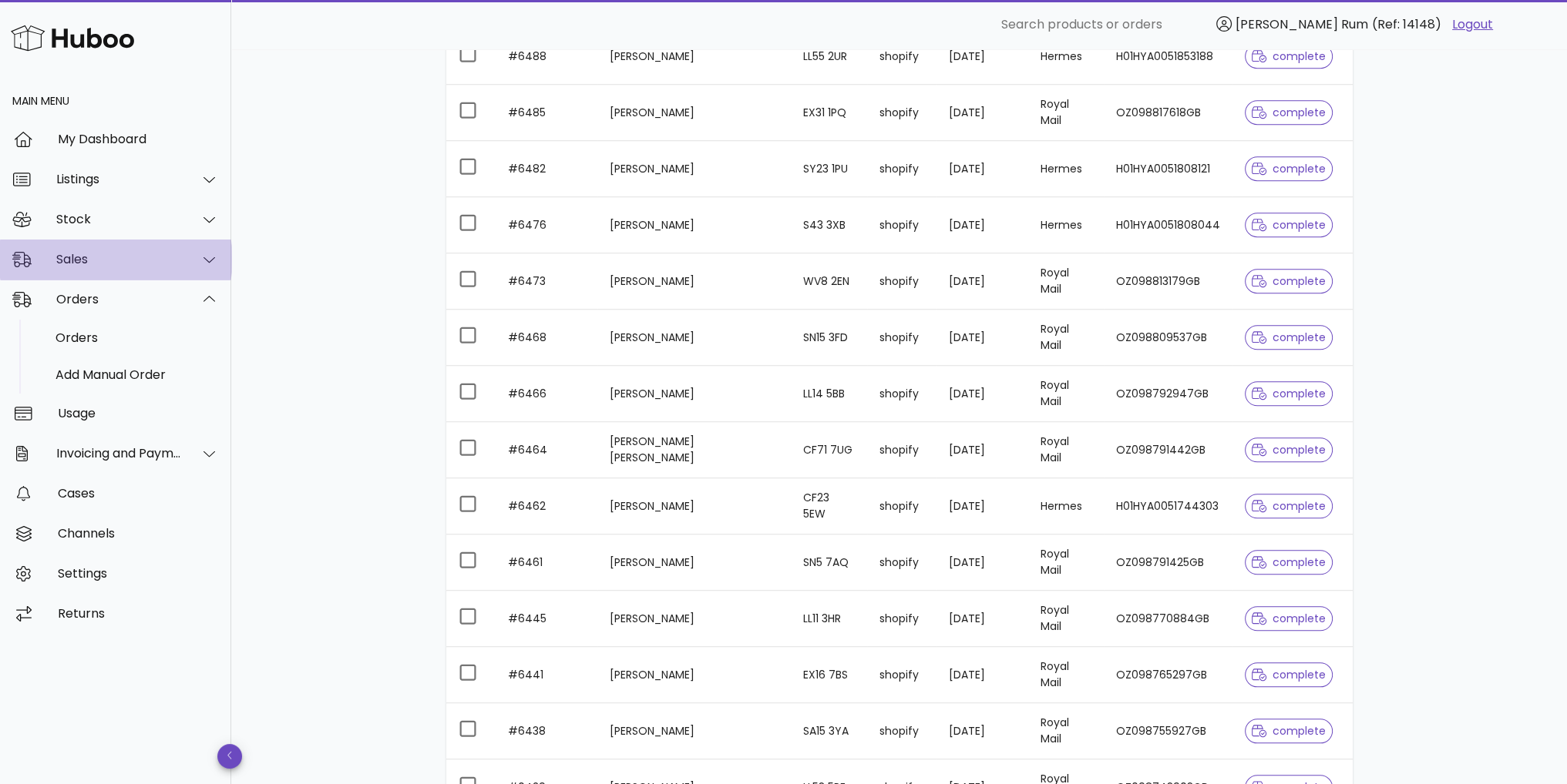
click at [104, 263] on div "Sales" at bounding box center [119, 259] width 126 height 15
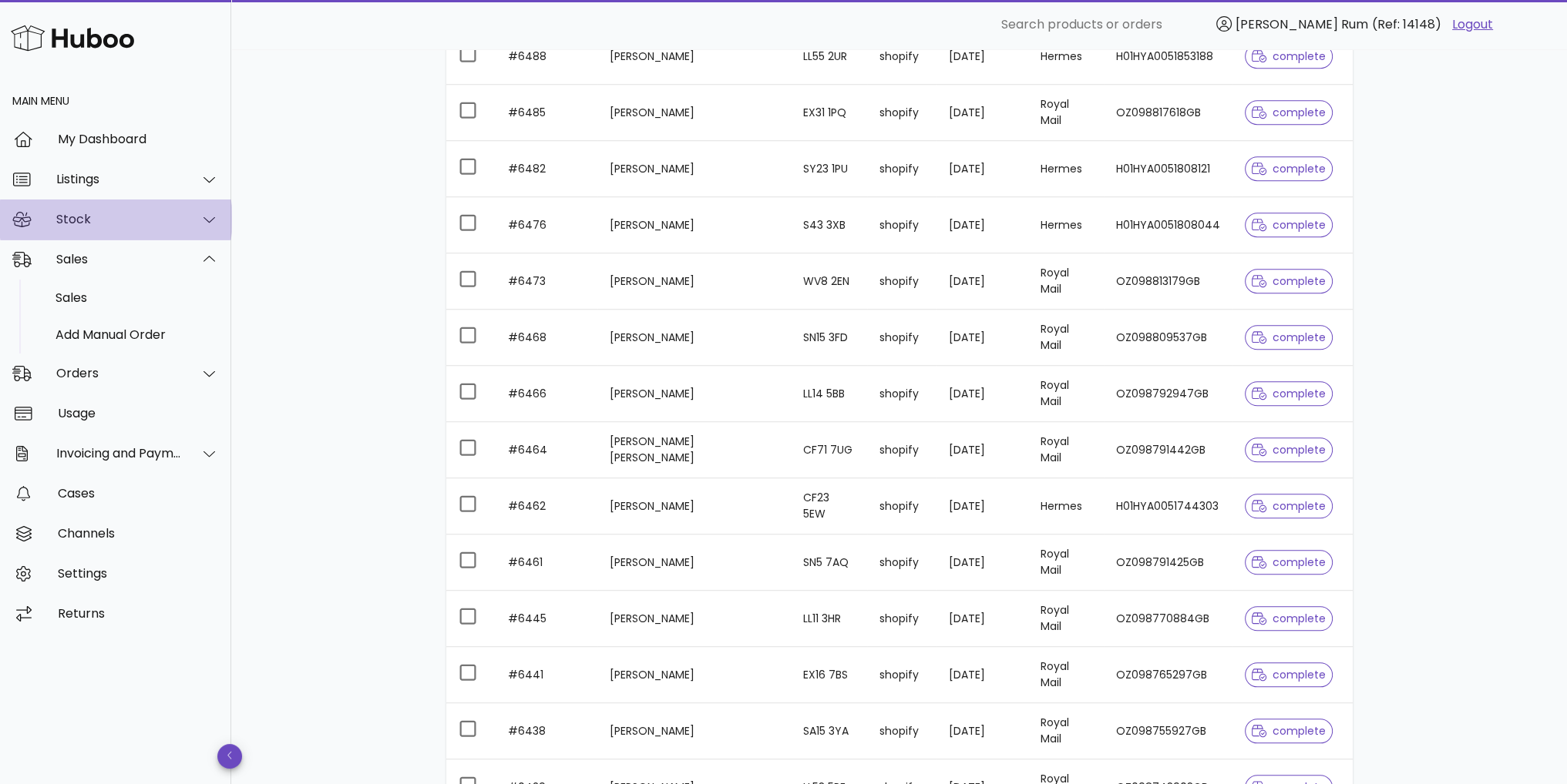
click at [103, 230] on div "Stock" at bounding box center [115, 219] width 231 height 40
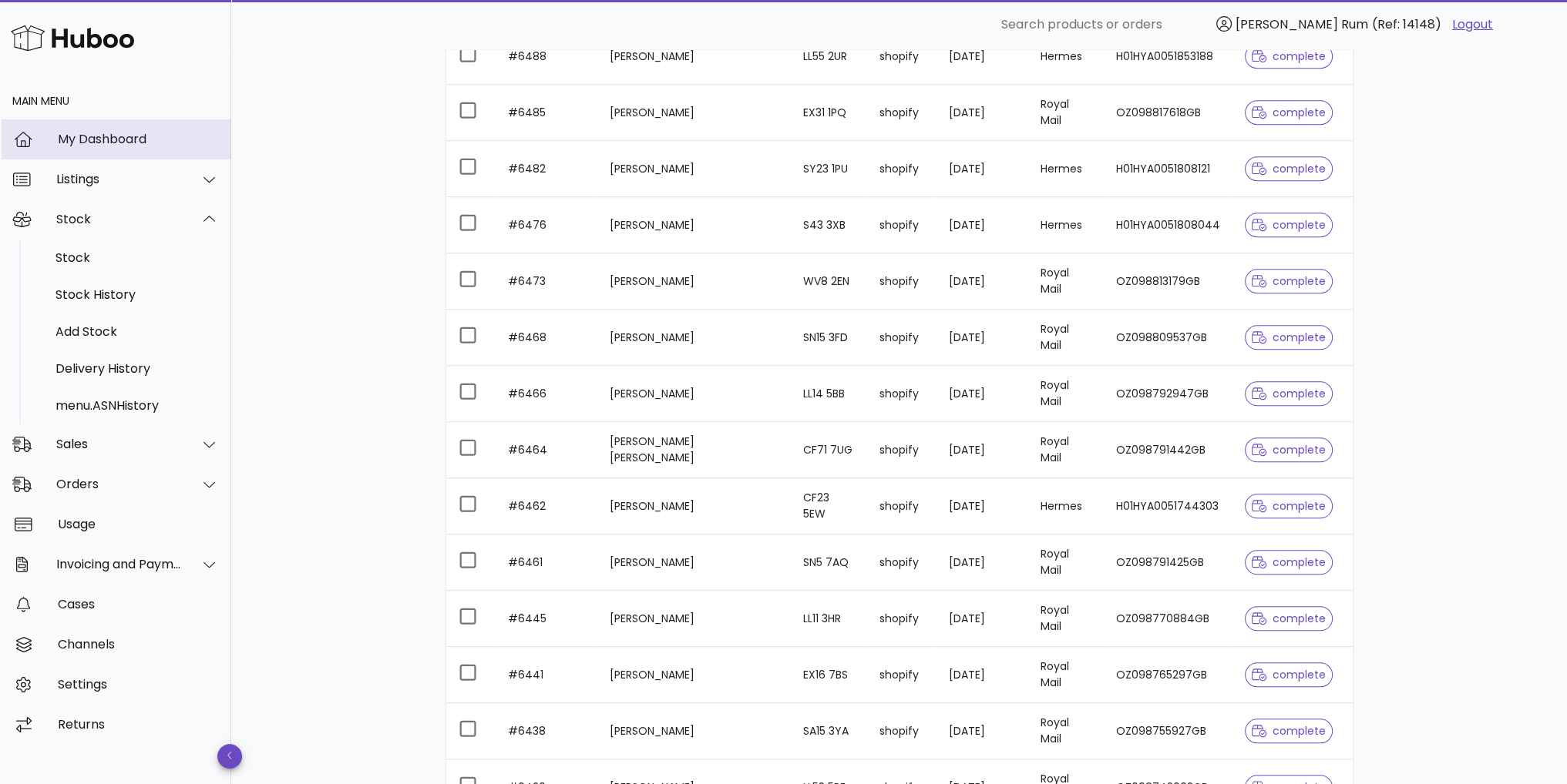
click at [108, 143] on div "My Dashboard" at bounding box center [138, 139] width 161 height 15
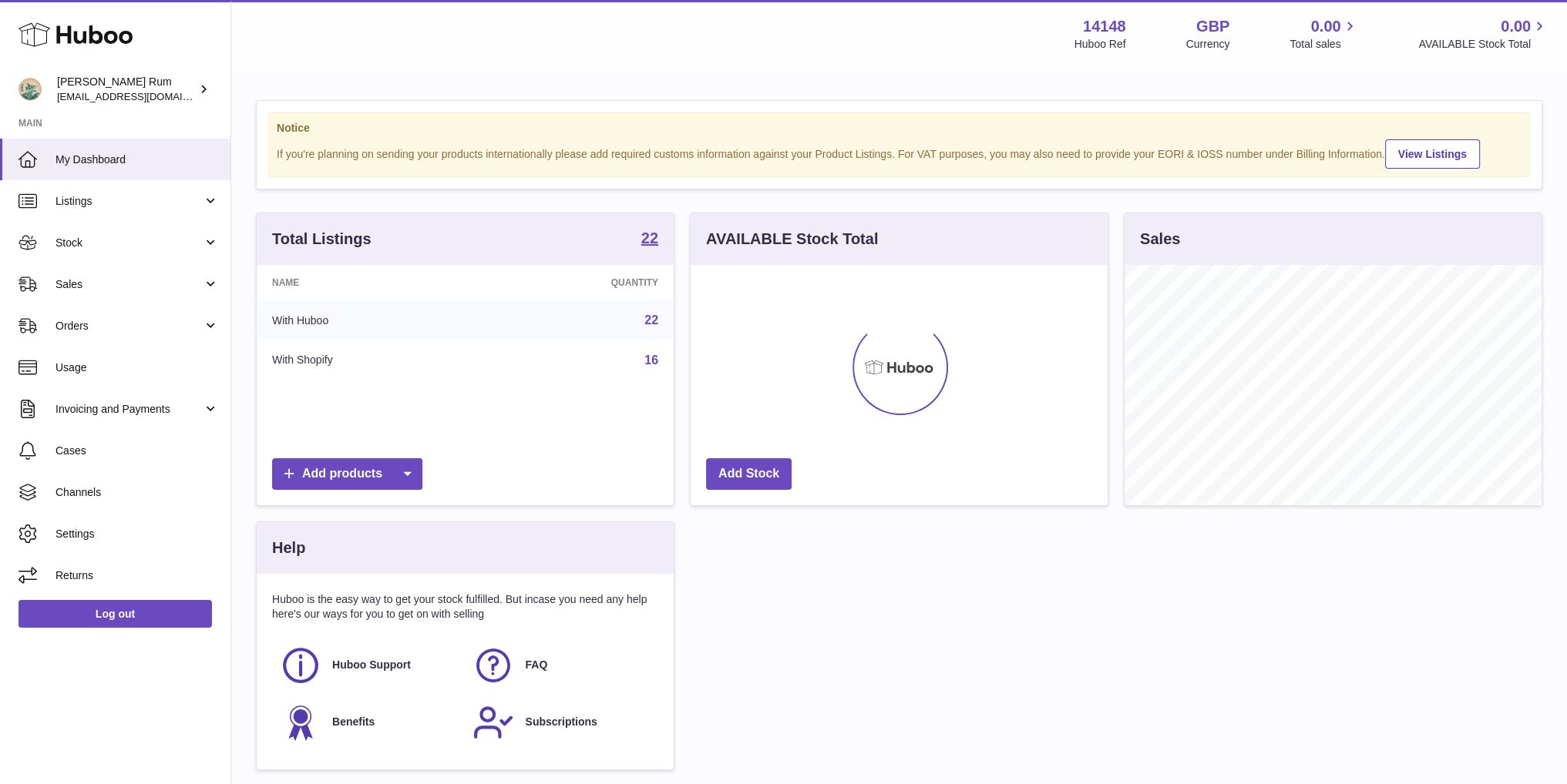
scroll to position [240, 416]
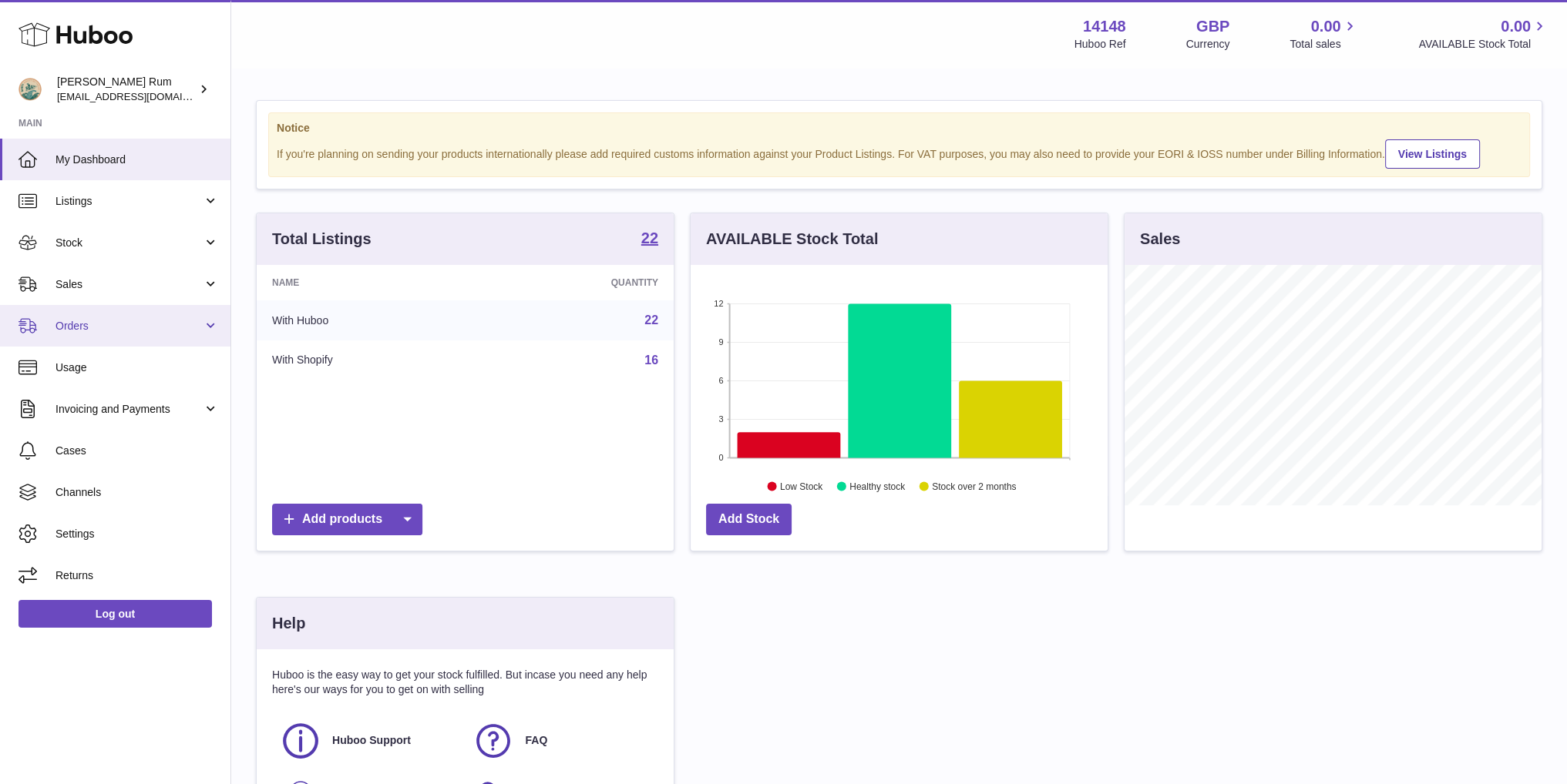
click at [138, 329] on span "Orders" at bounding box center [129, 326] width 147 height 15
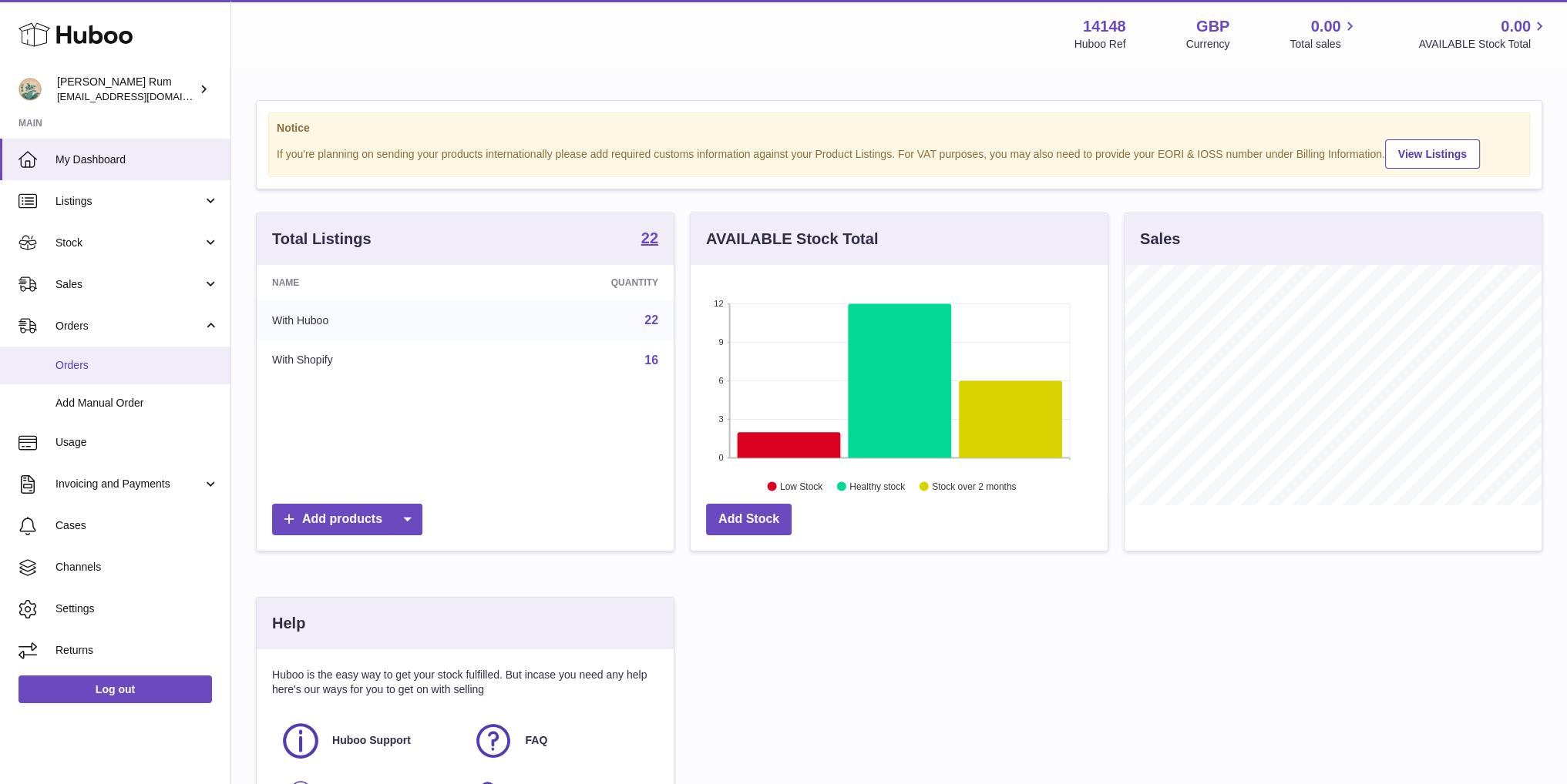
click at [115, 368] on span "Orders" at bounding box center [137, 366] width 163 height 15
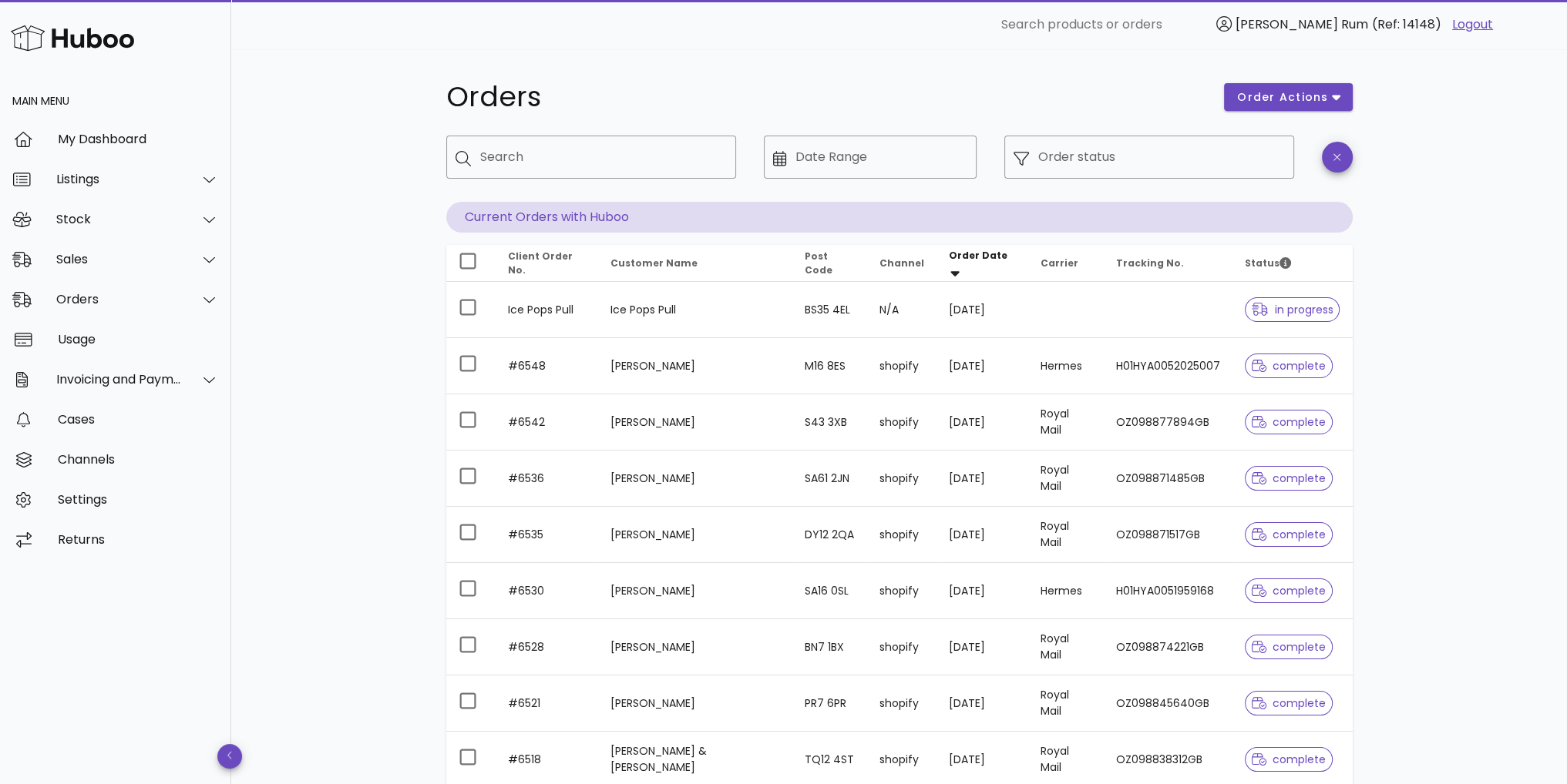
click at [1460, 254] on div "Orders order actions ​ Search ​ Date Range ​ Order status Current Orders with H…" at bounding box center [899, 531] width 1336 height 965
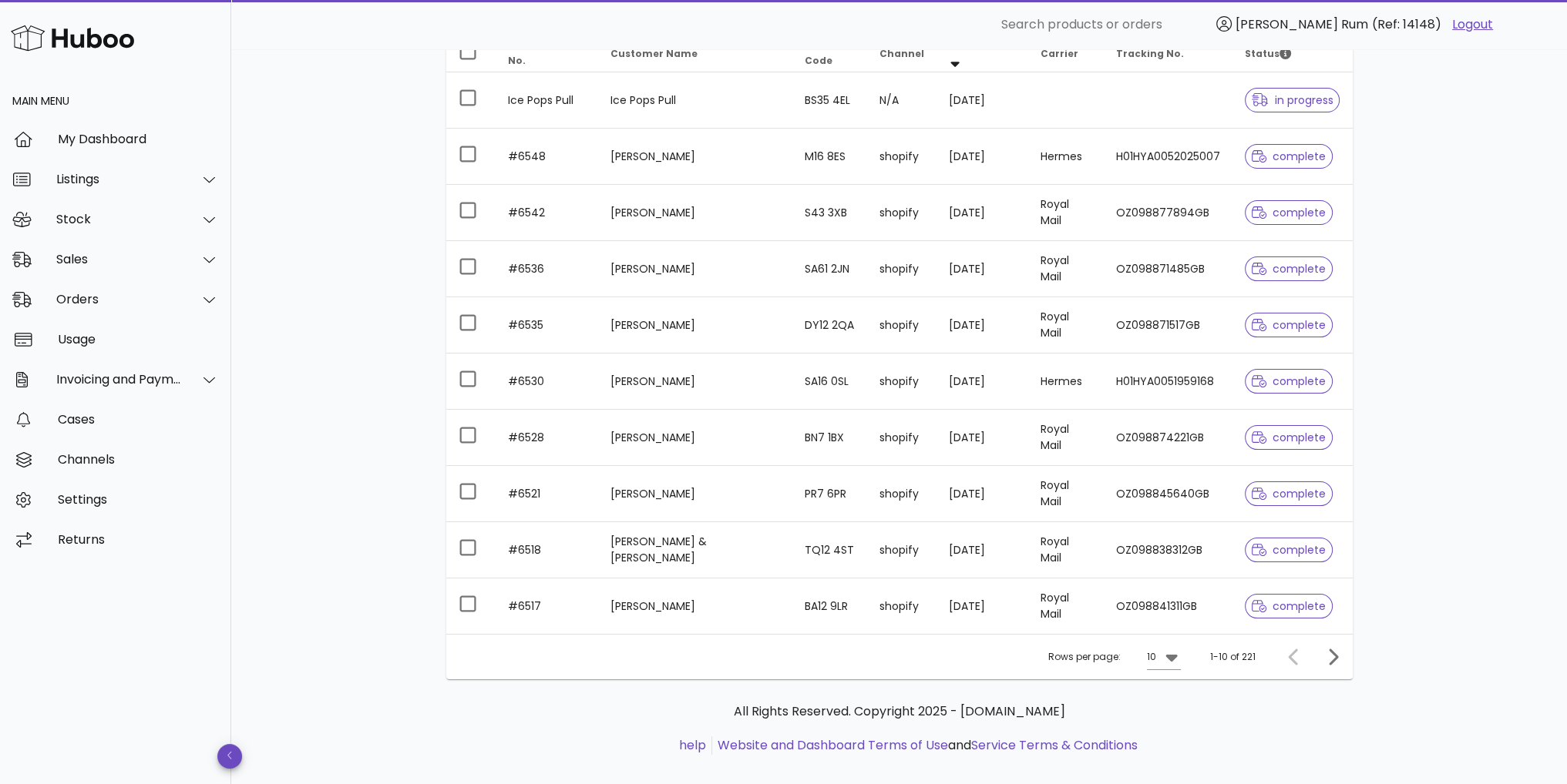
scroll to position [228, 0]
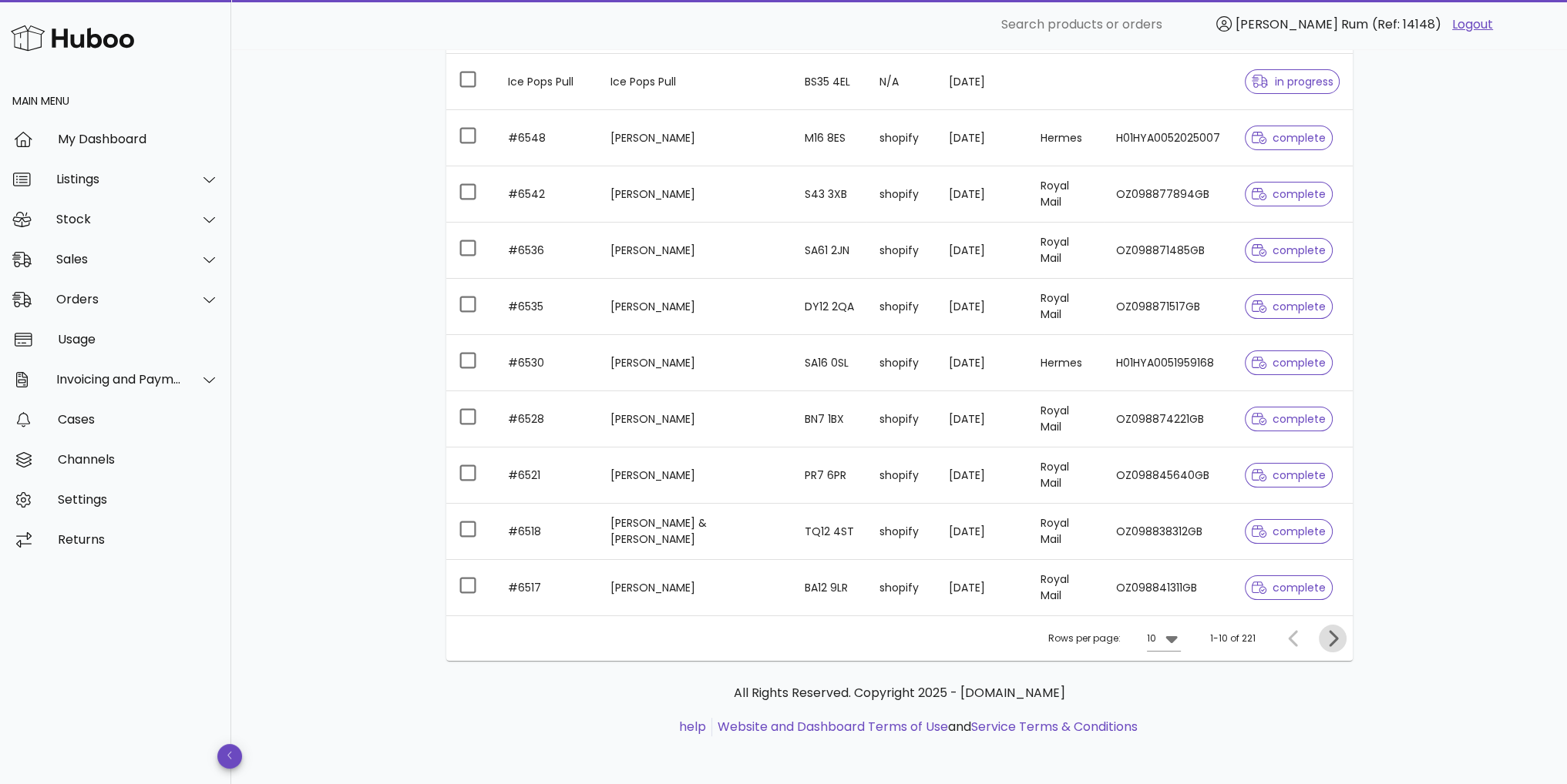
click at [1325, 635] on icon "Next page" at bounding box center [1333, 638] width 19 height 18
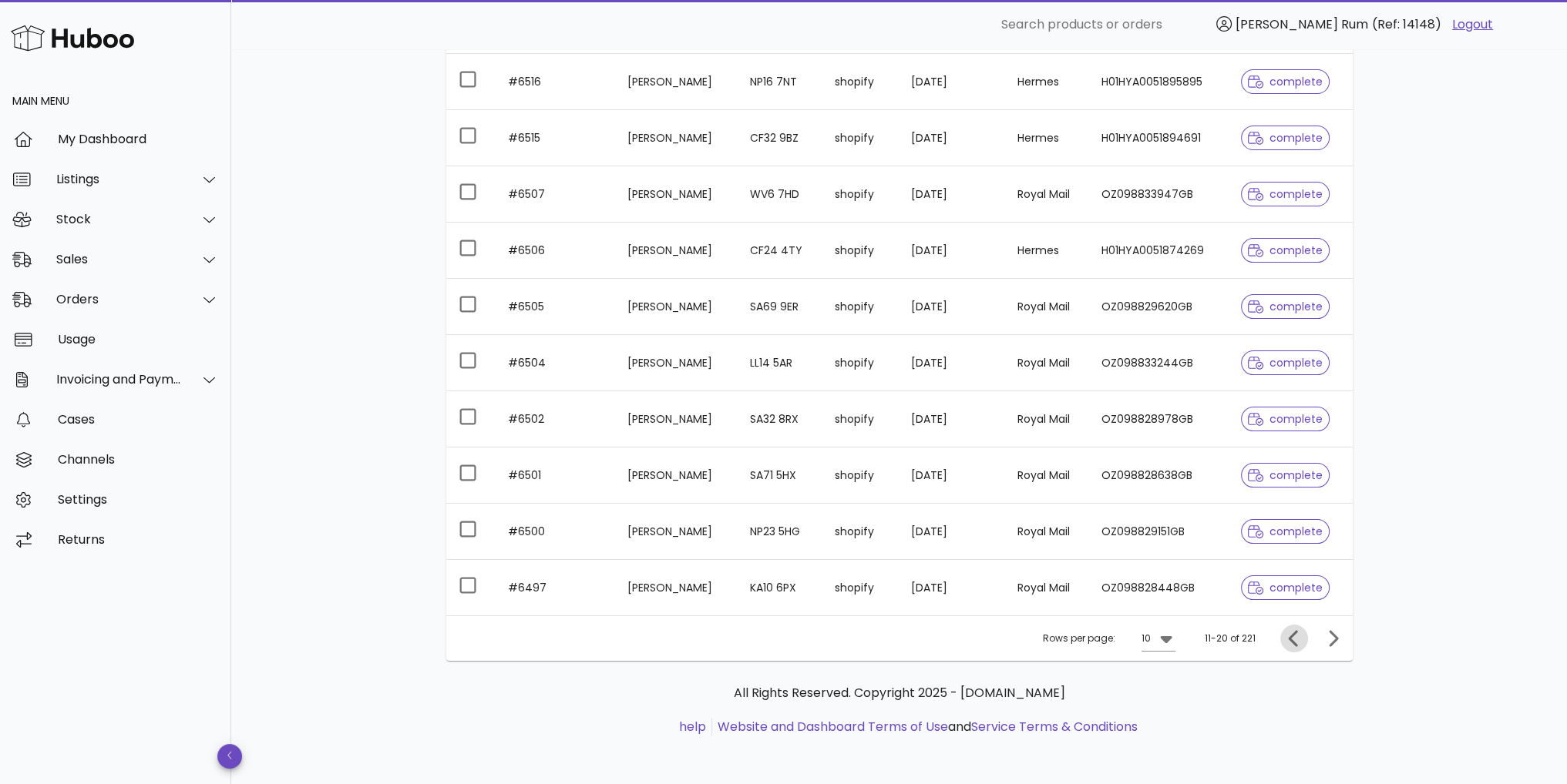
click at [1300, 637] on icon "Previous page" at bounding box center [1294, 638] width 19 height 18
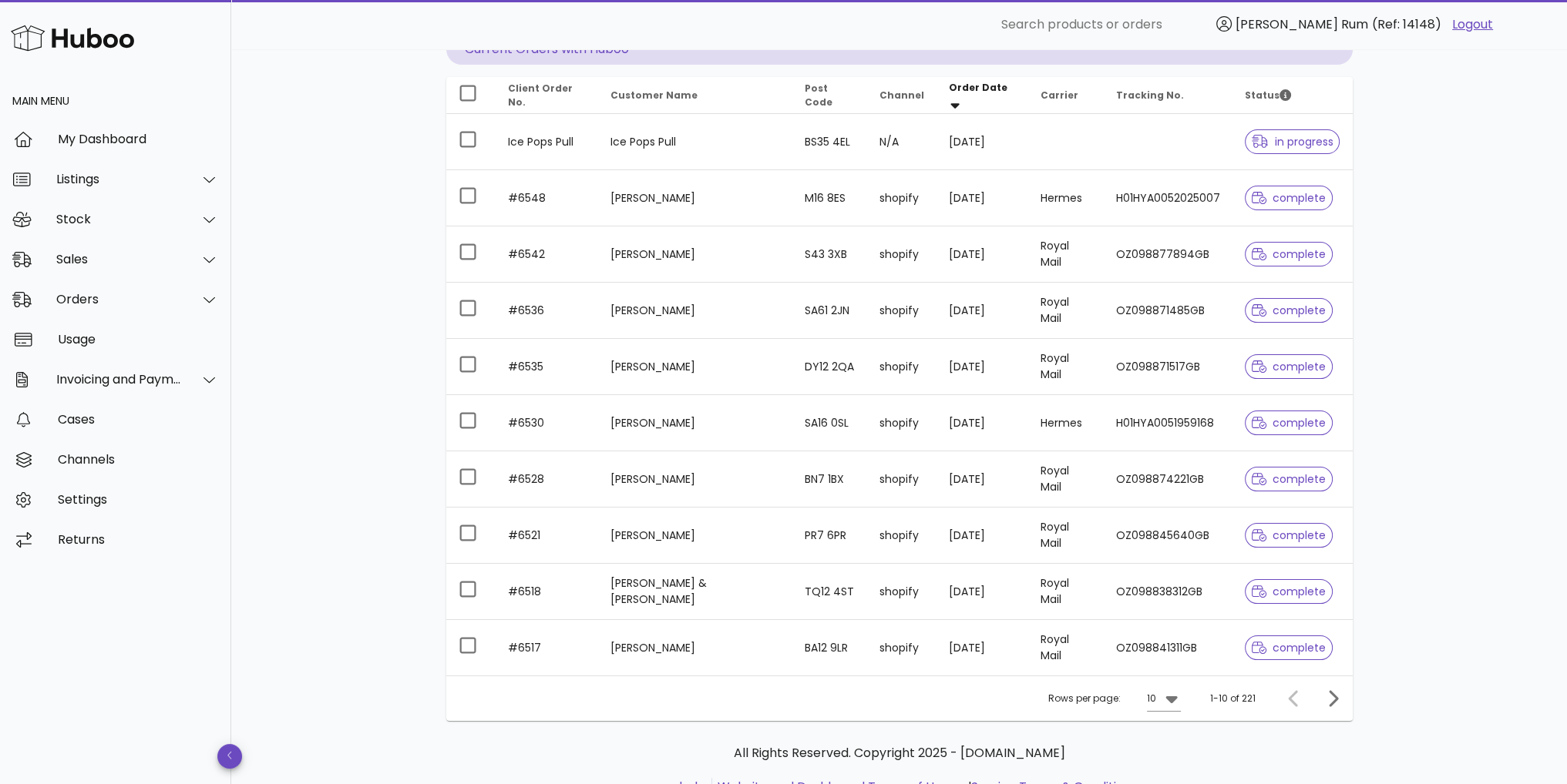
scroll to position [228, 0]
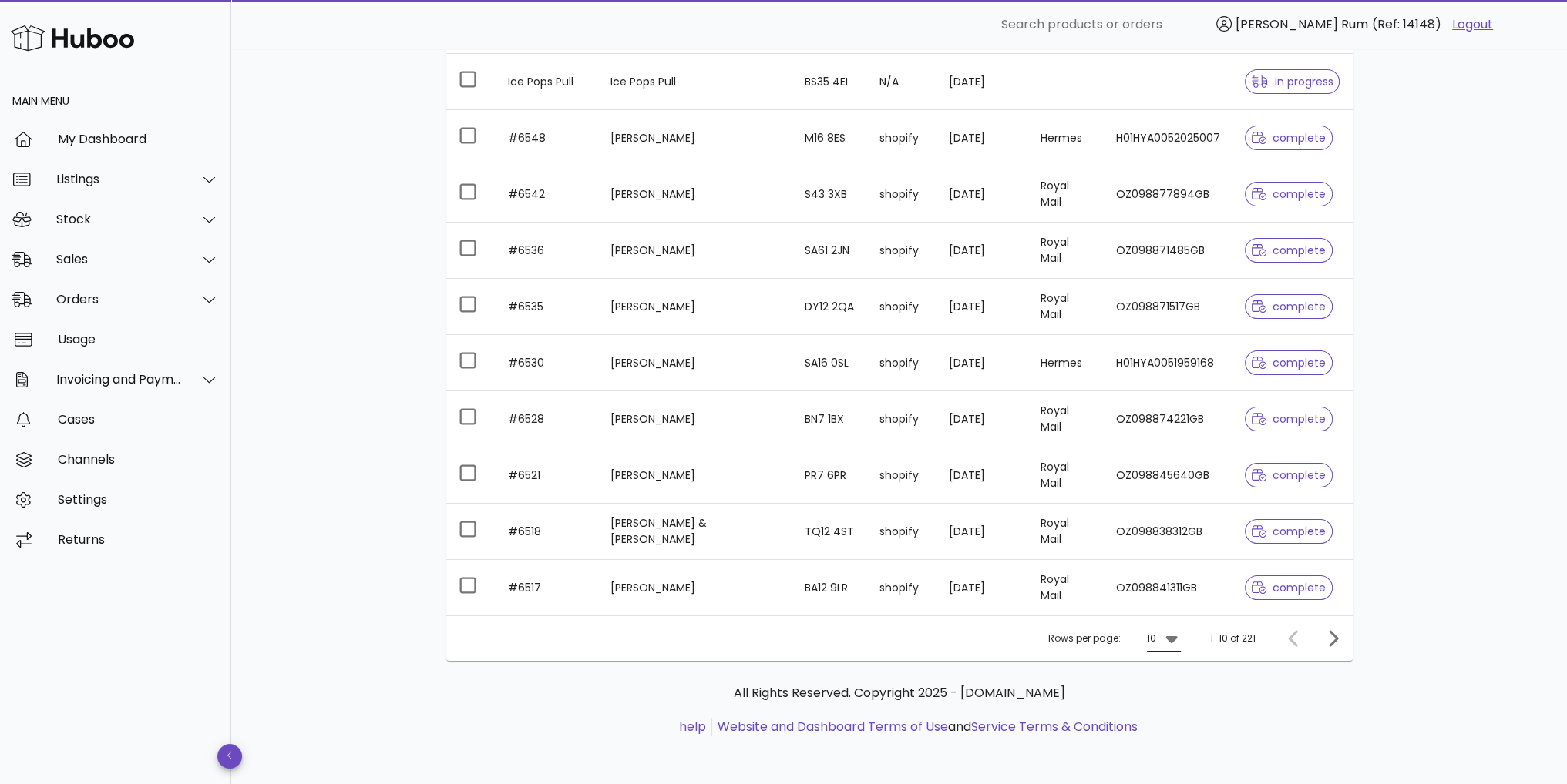
click at [1175, 636] on icon at bounding box center [1170, 640] width 11 height 7
click at [1170, 728] on div "50" at bounding box center [1168, 722] width 15 height 15
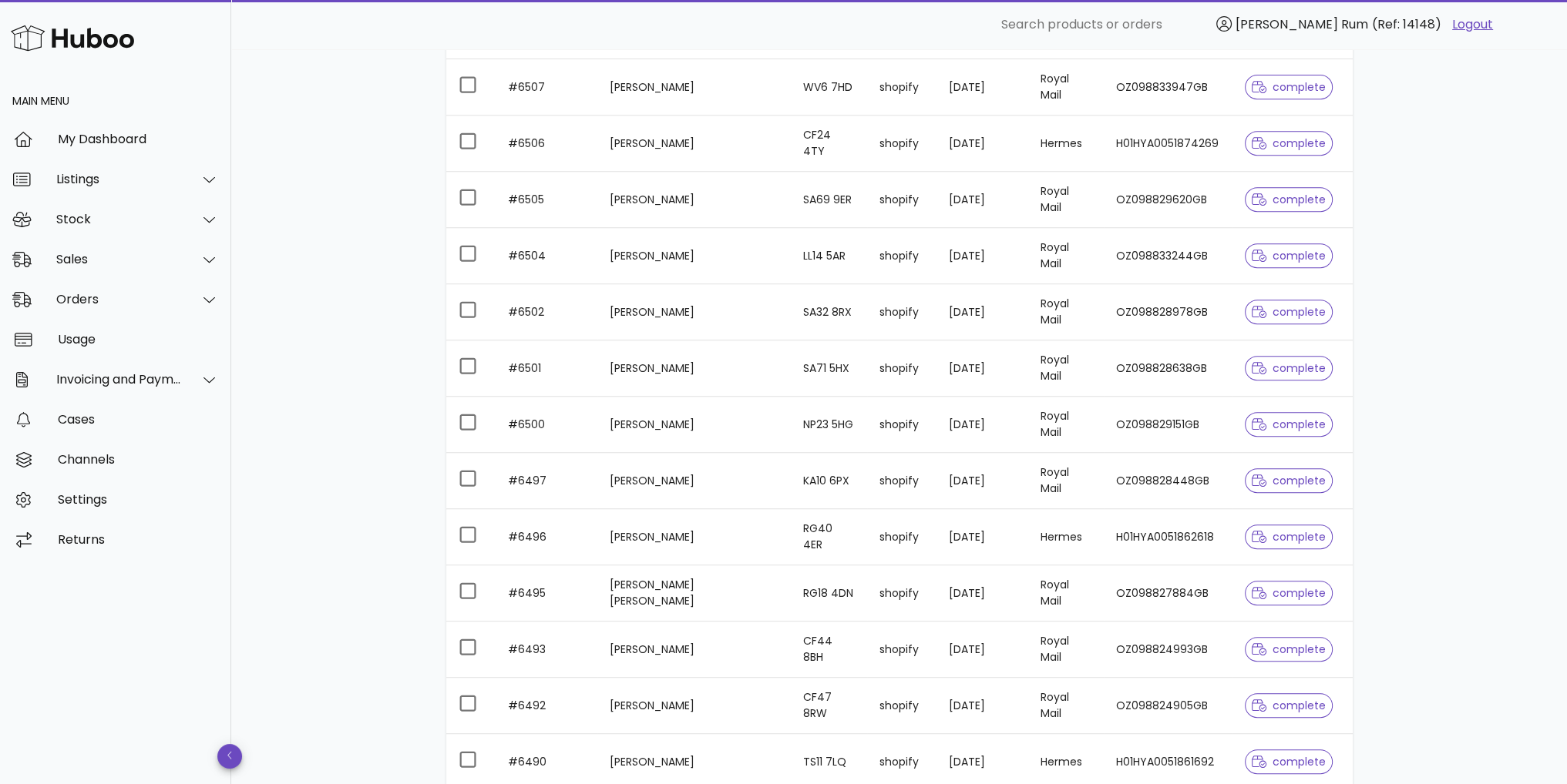
scroll to position [921, 0]
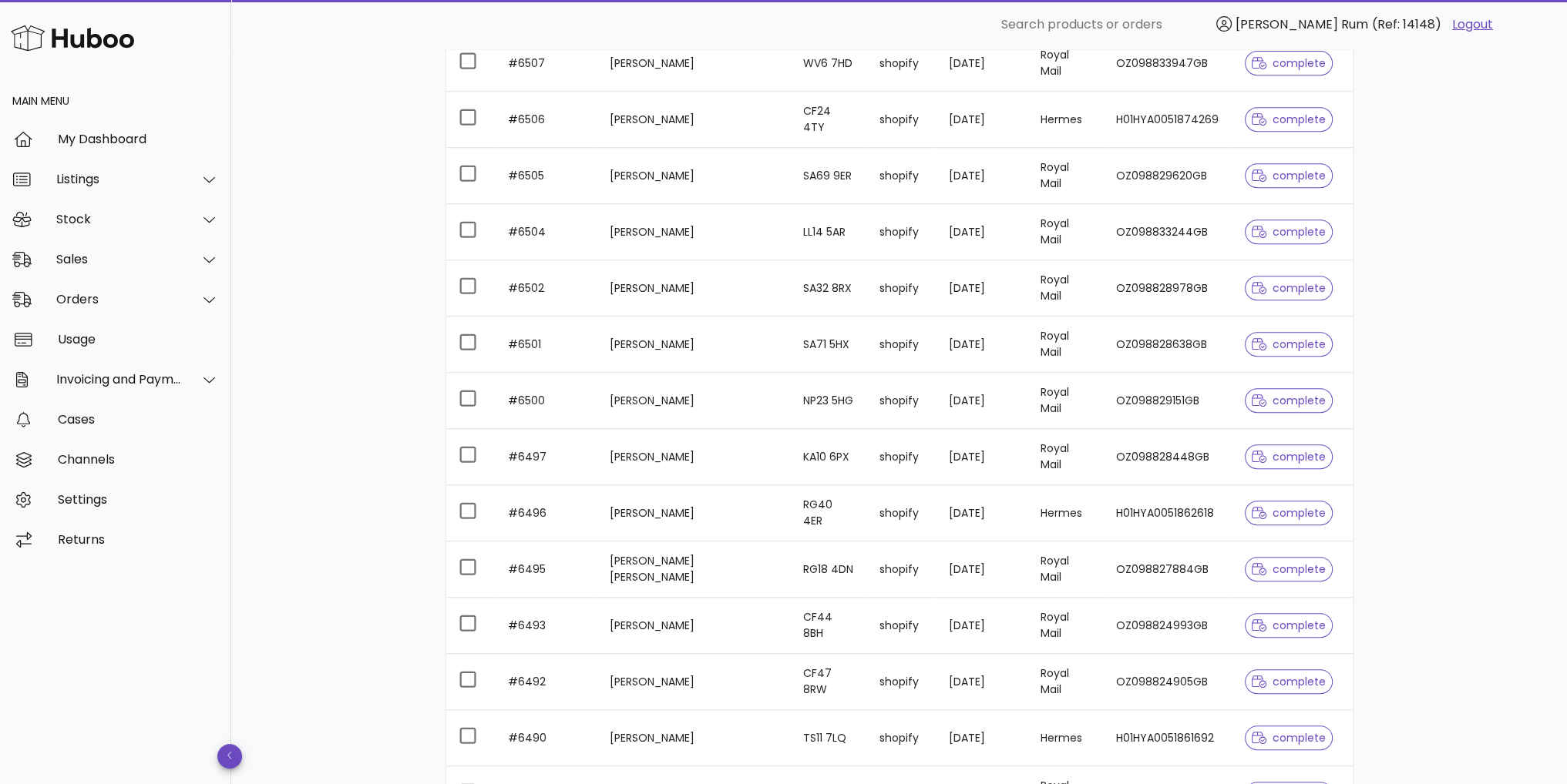
click at [1363, 507] on div "Orders order actions ​ Search ​ Date Range ​ Order status Current Orders with H…" at bounding box center [899, 735] width 980 height 3214
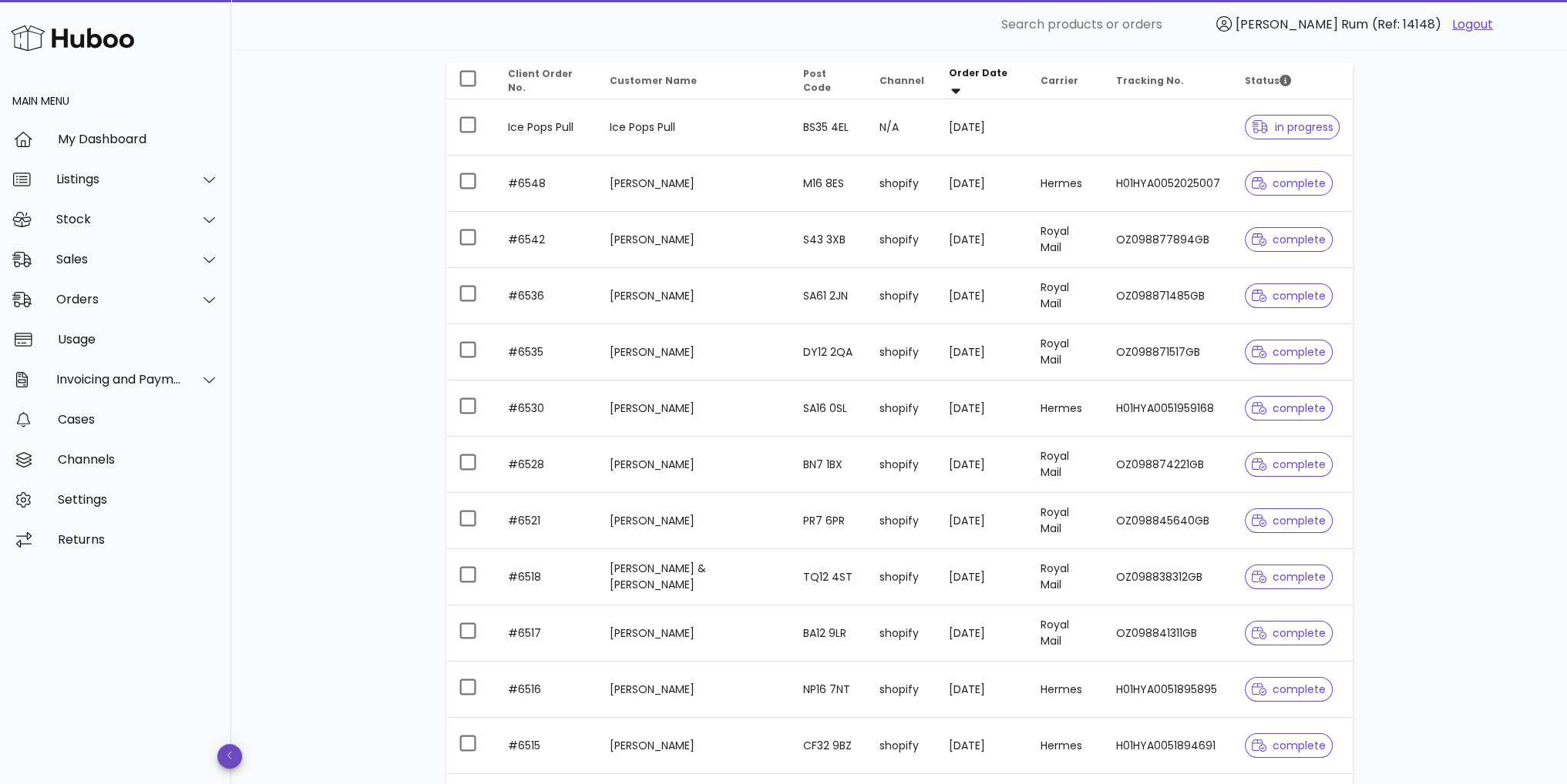
scroll to position [0, 0]
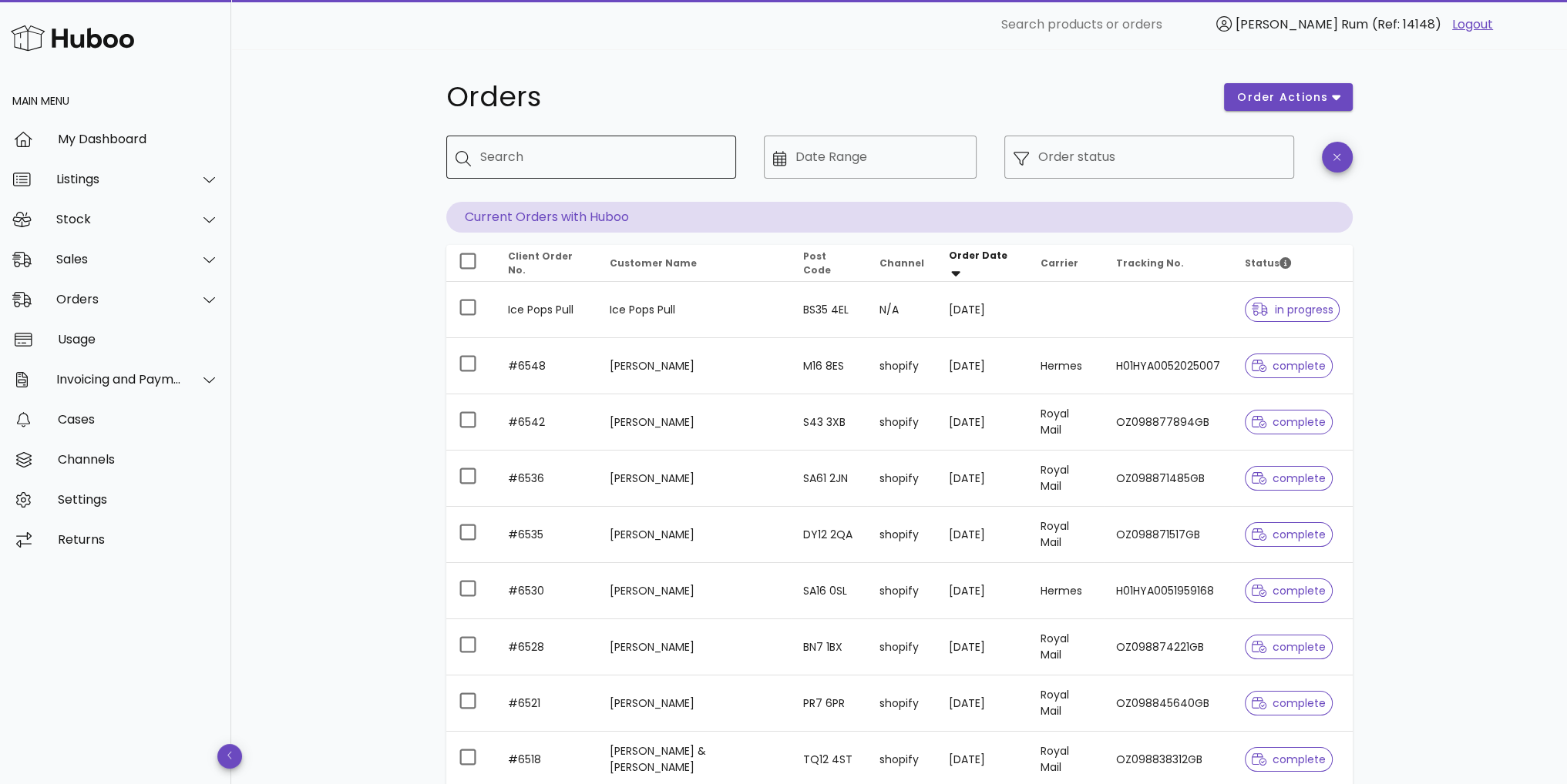
click at [668, 161] on input "Search" at bounding box center [602, 157] width 243 height 25
type input "********"
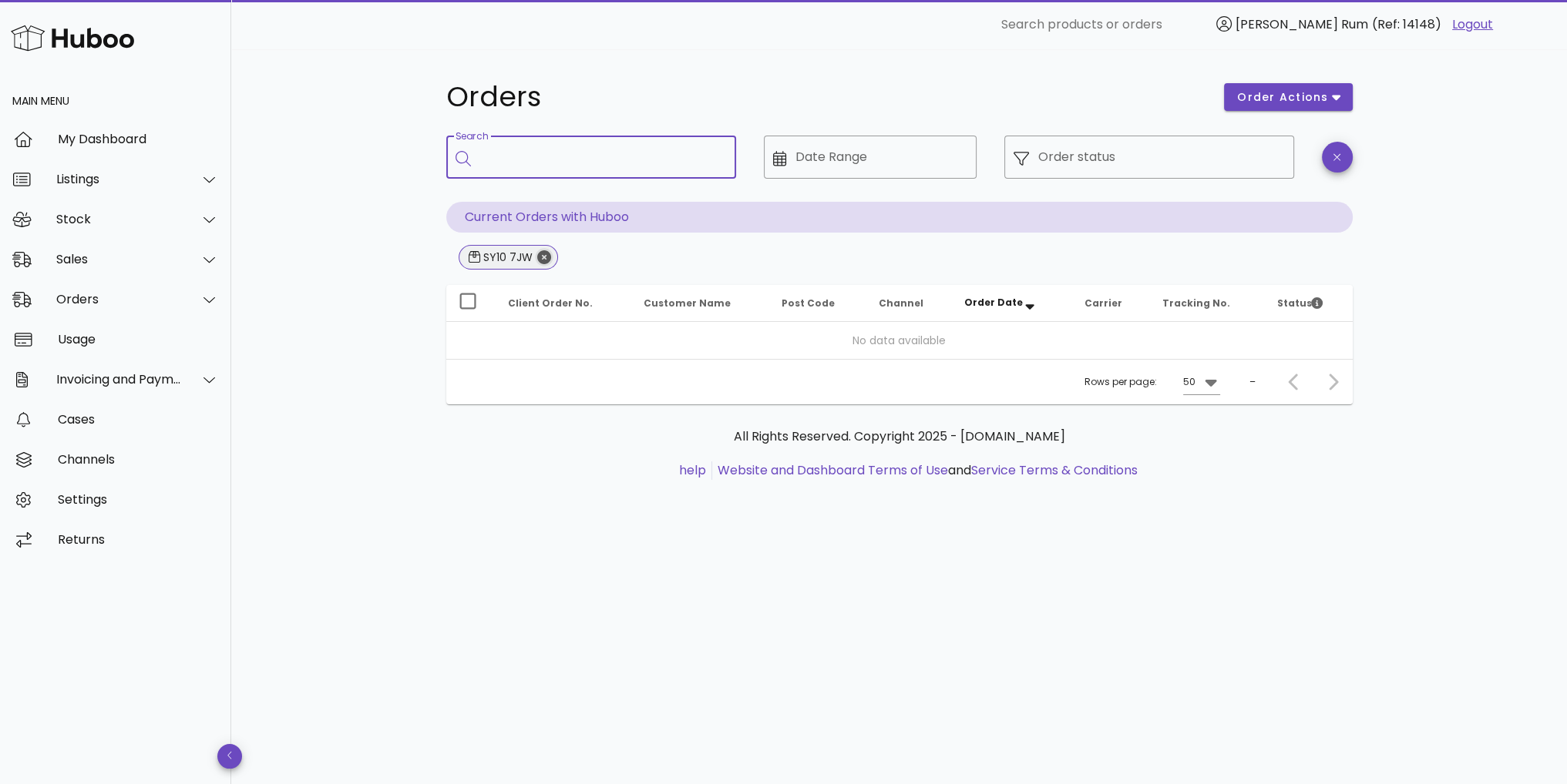
click at [540, 261] on icon "Close" at bounding box center [545, 257] width 14 height 14
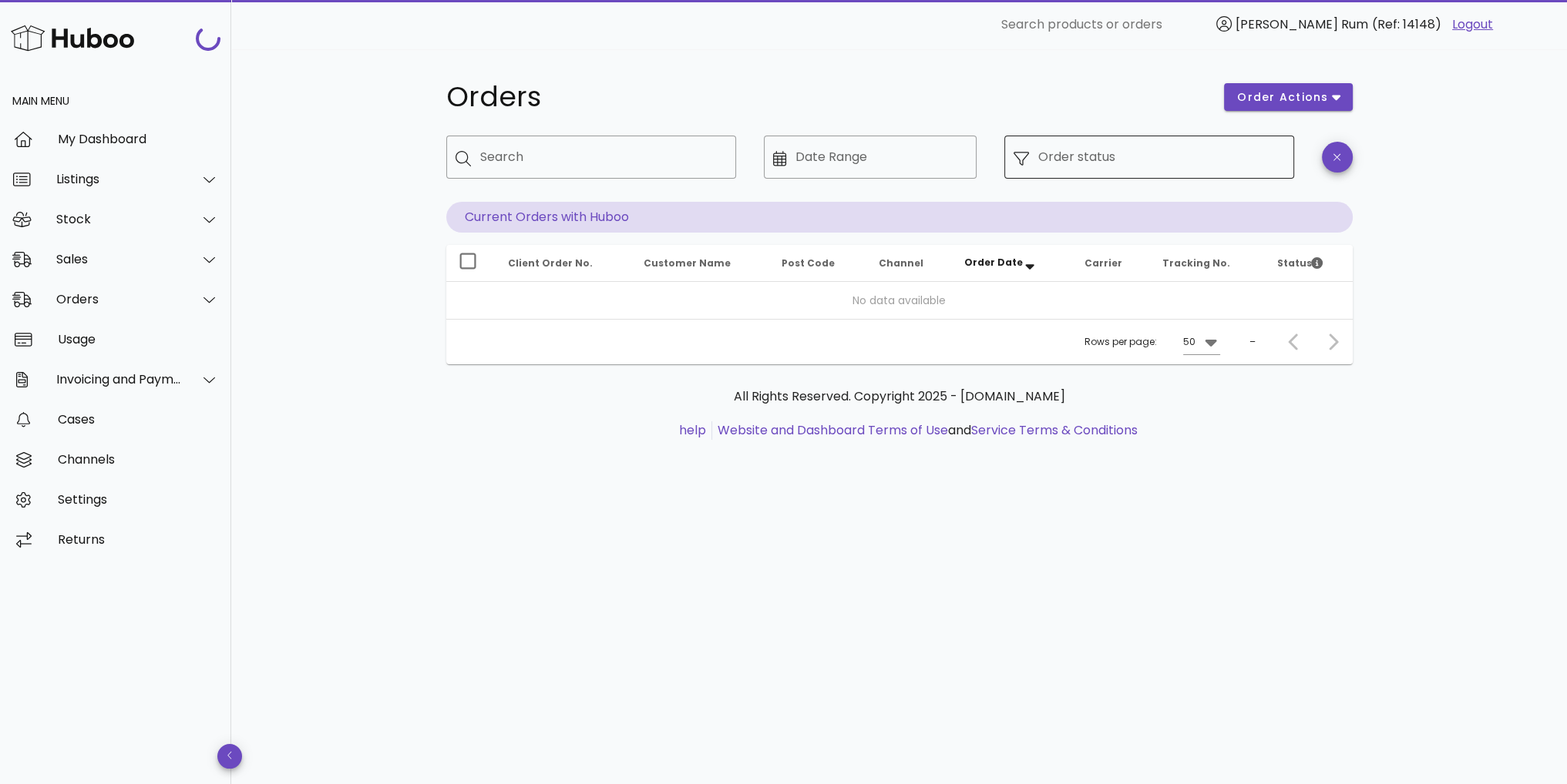
click at [1111, 151] on input "Order status" at bounding box center [1162, 157] width 247 height 25
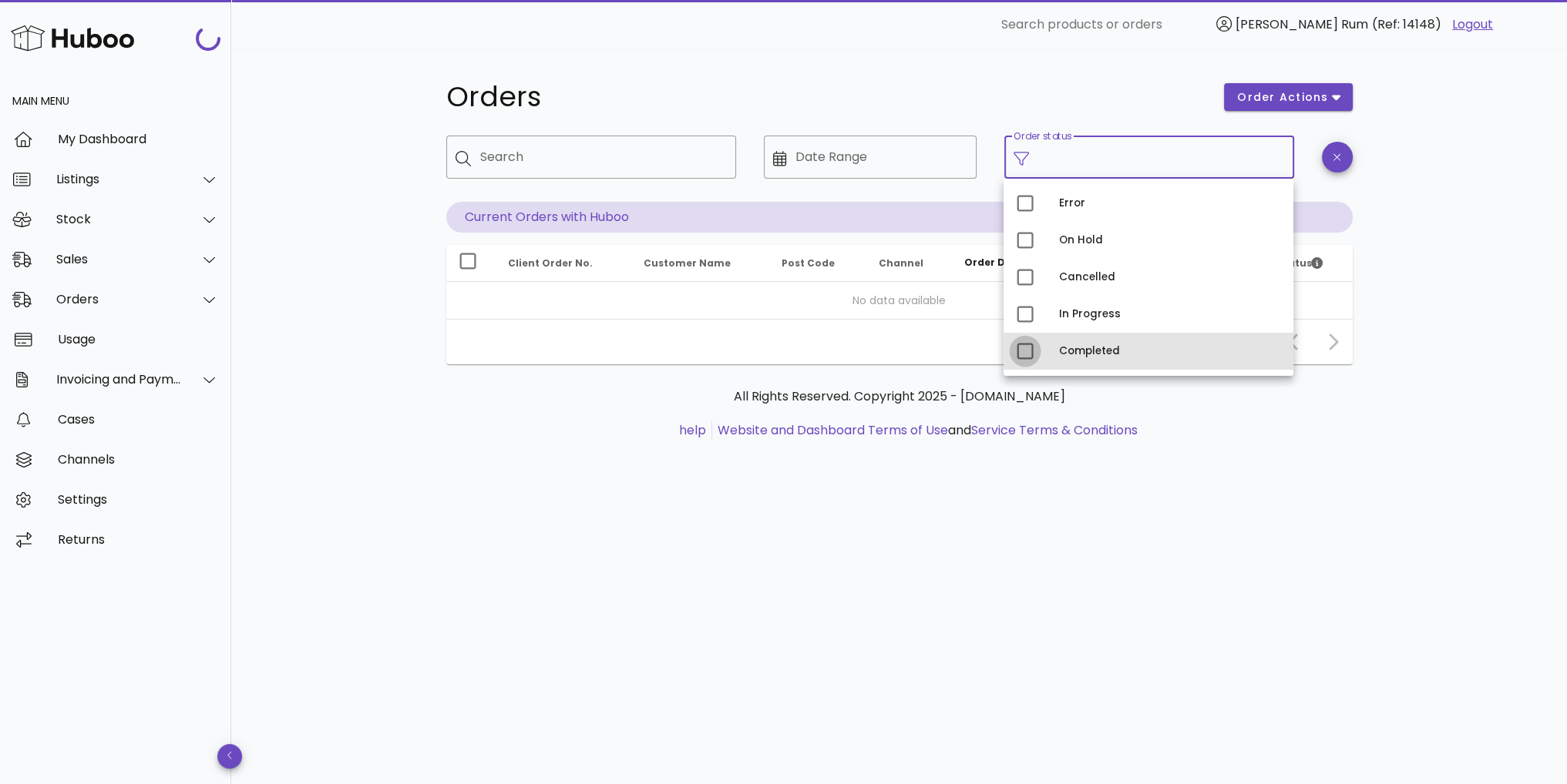
click at [1027, 353] on div at bounding box center [1025, 351] width 26 height 26
type input "**********"
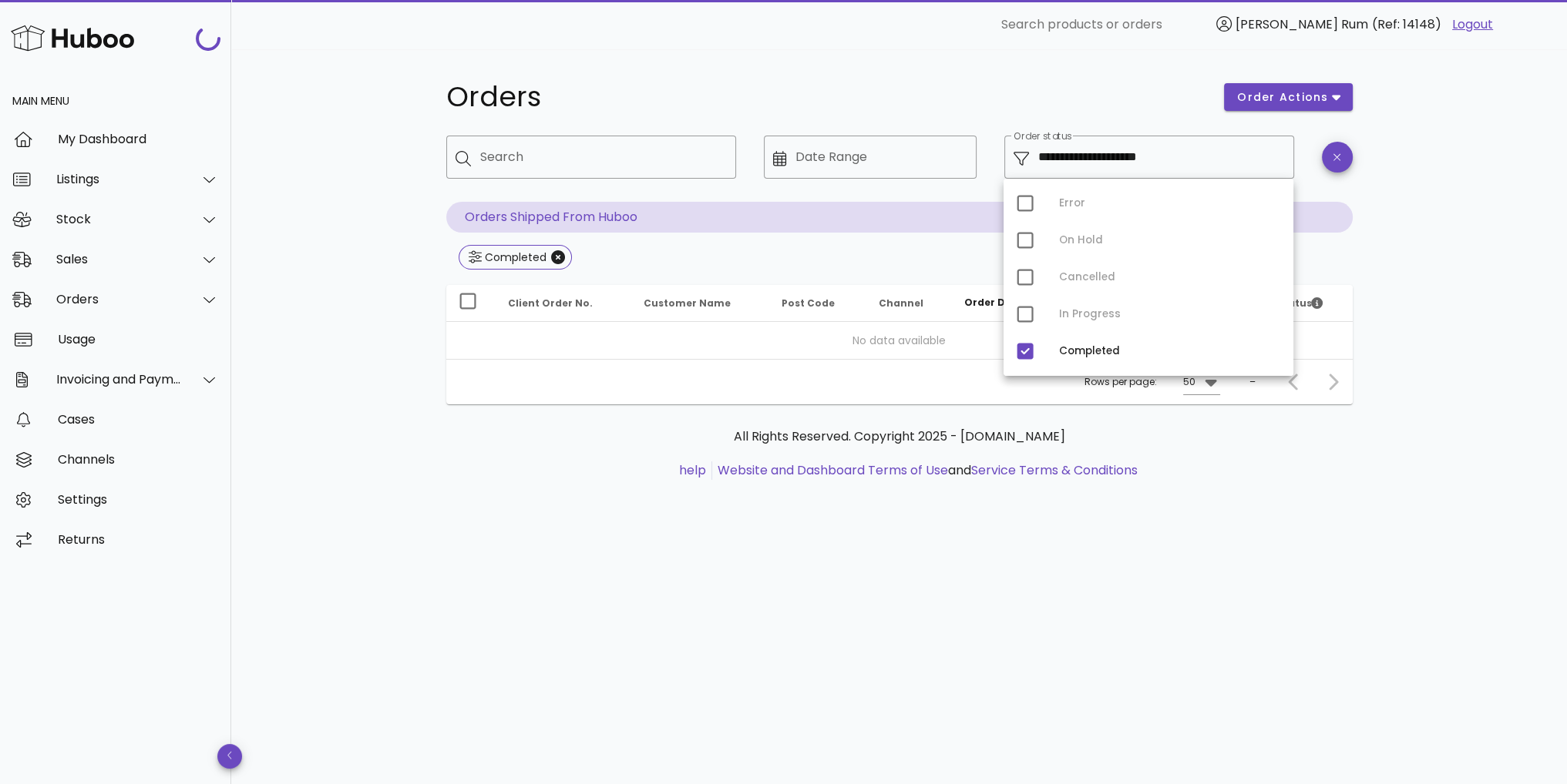
click at [1431, 149] on div "**********" at bounding box center [899, 417] width 1336 height 735
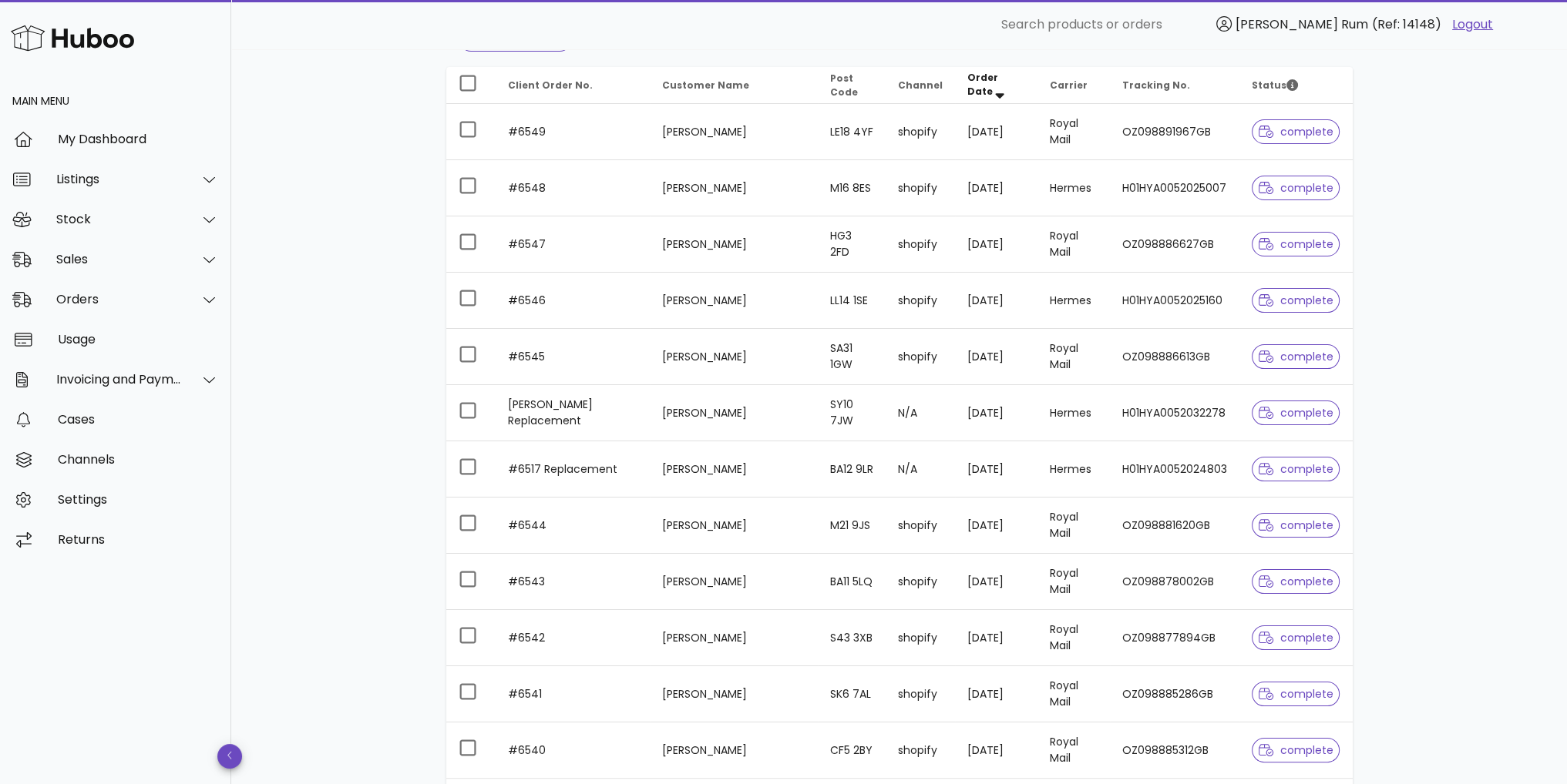
scroll to position [231, 0]
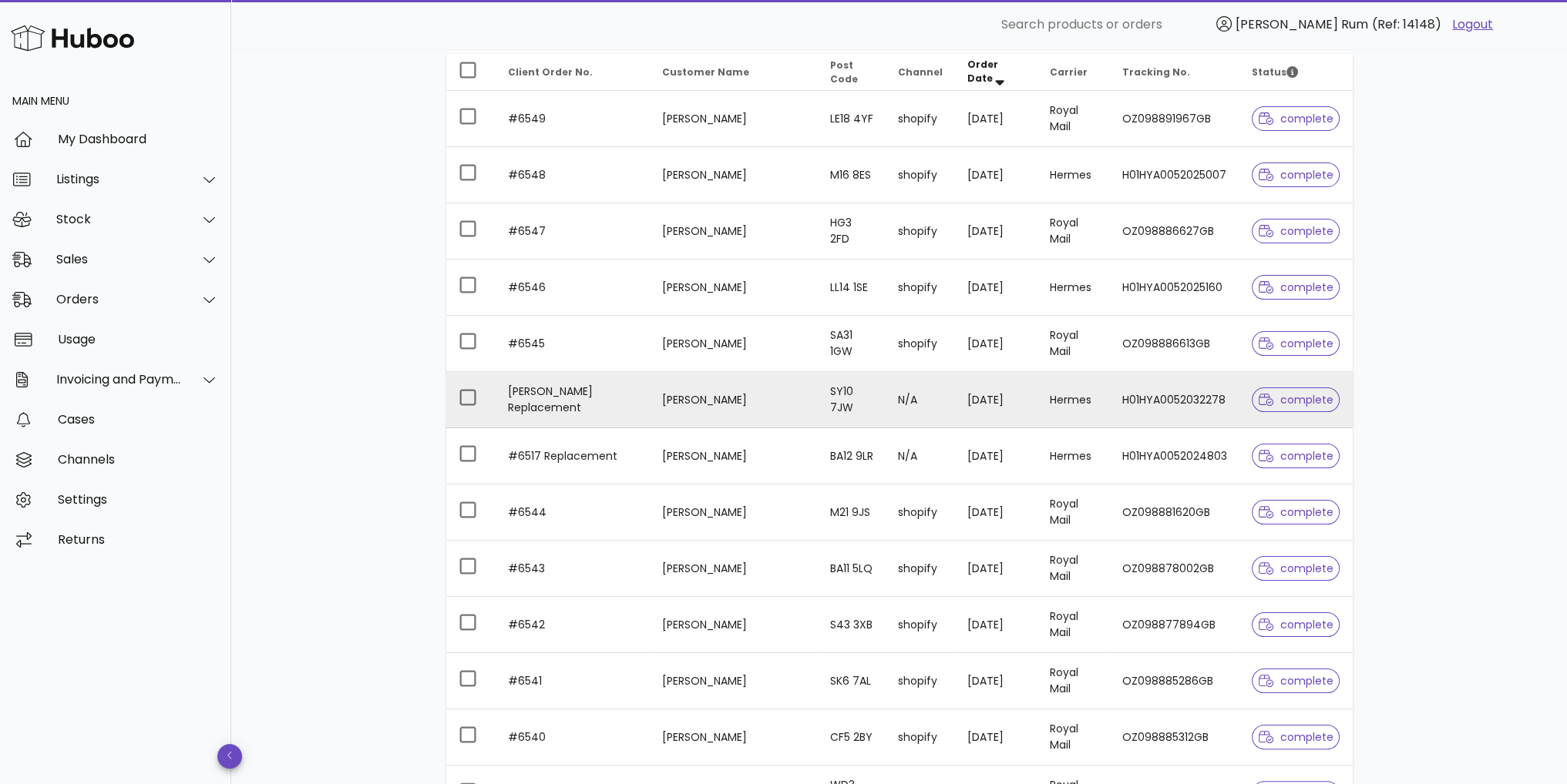
click at [763, 403] on td "Rebecca Watkins" at bounding box center [733, 400] width 168 height 56
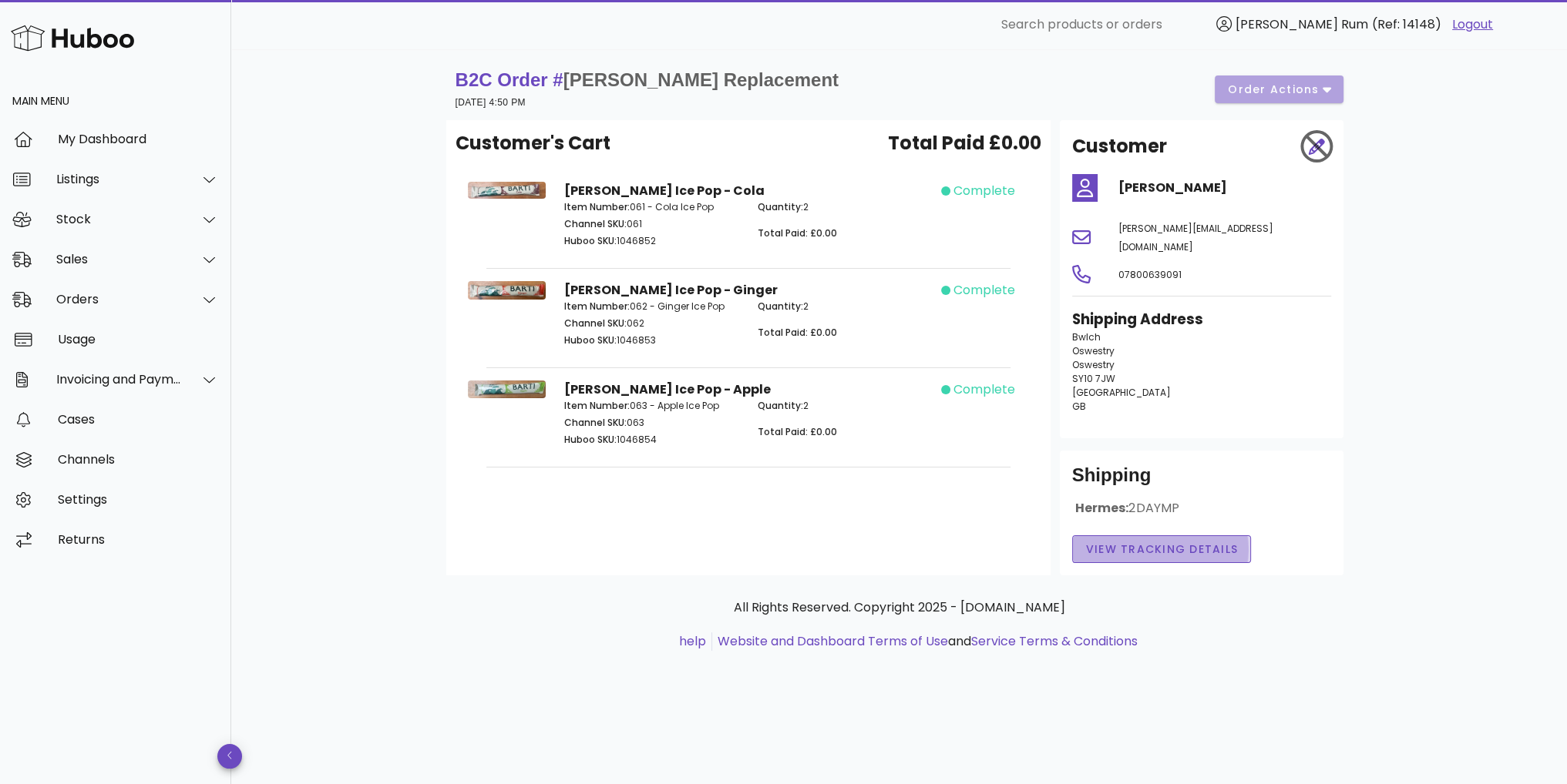
click at [1132, 542] on span "View Tracking details" at bounding box center [1162, 550] width 153 height 16
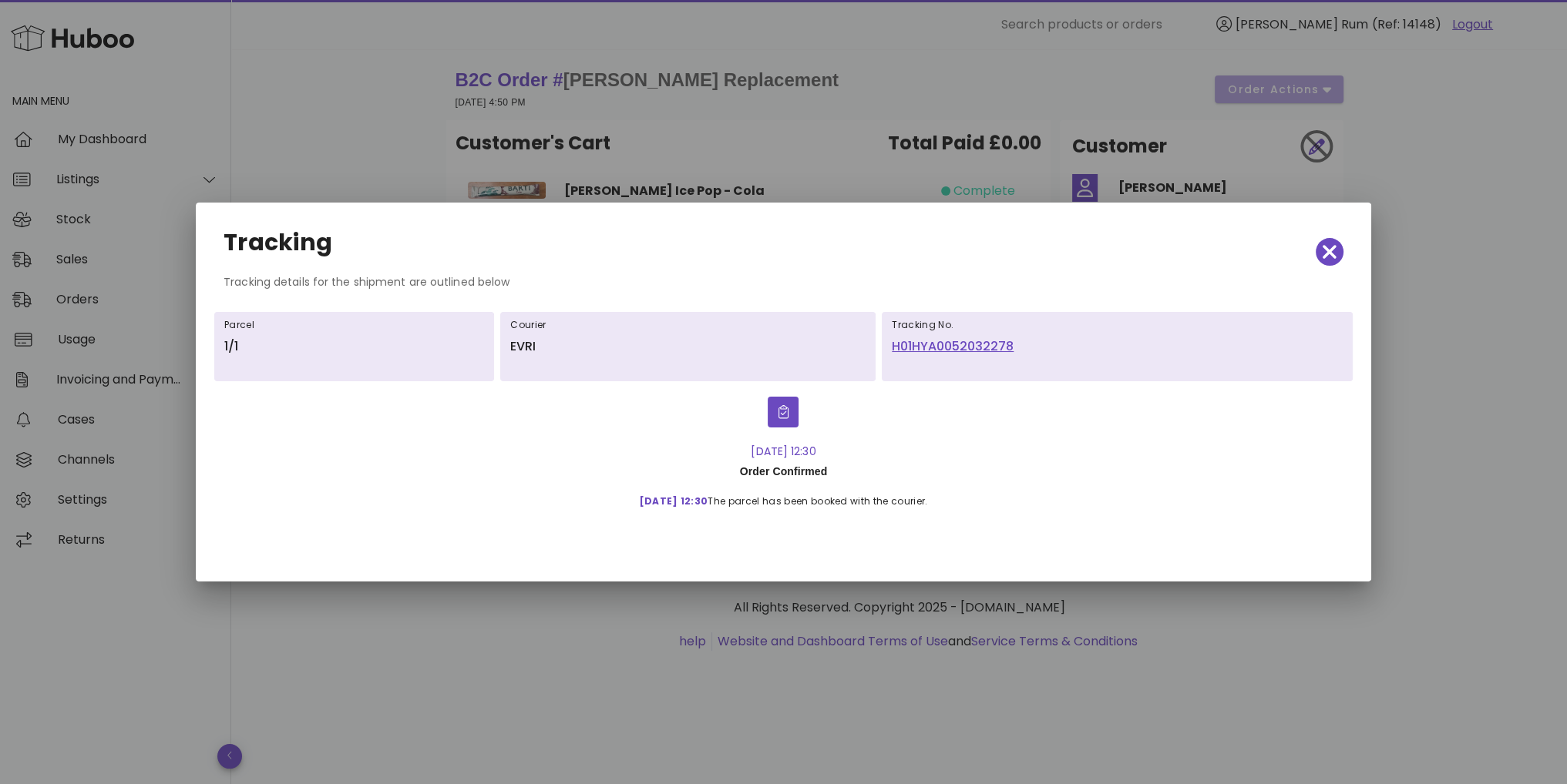
click at [940, 342] on link "H01HYA0052032278" at bounding box center [1118, 346] width 451 height 18
click at [1326, 261] on icon "button" at bounding box center [1330, 252] width 14 height 21
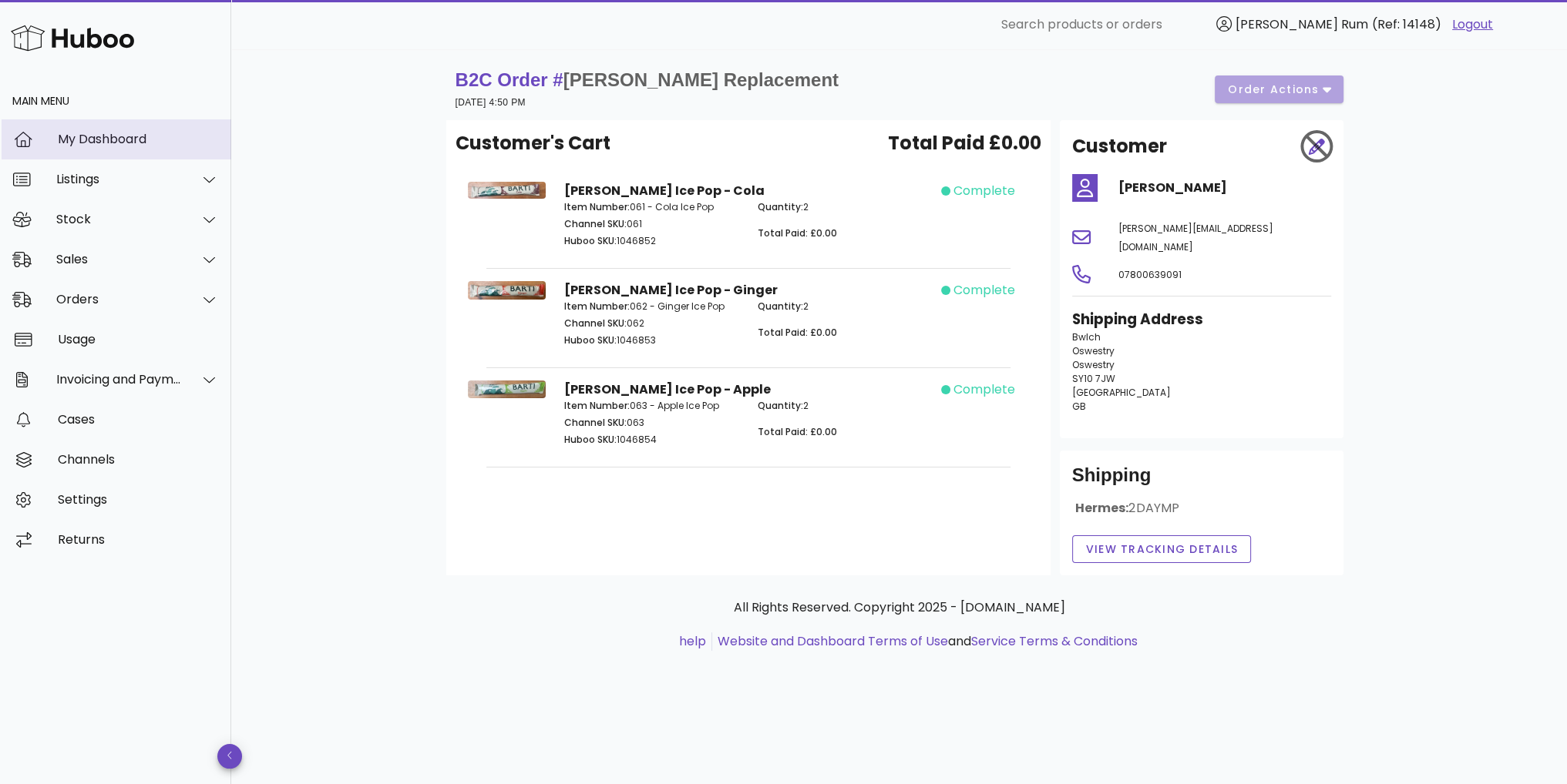
click at [108, 151] on div "My Dashboard" at bounding box center [138, 139] width 161 height 33
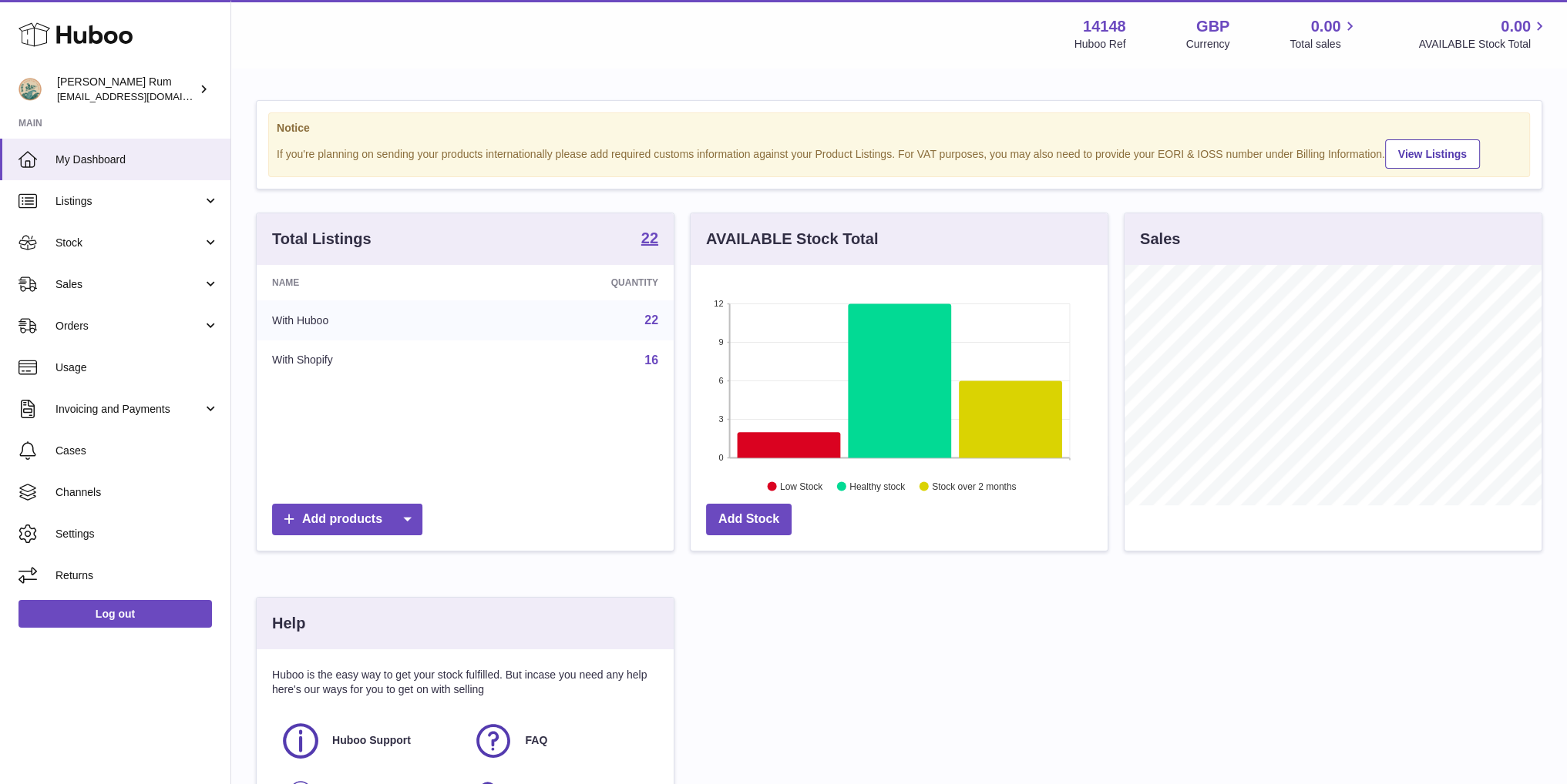
scroll to position [240, 416]
